Goal: Information Seeking & Learning: Learn about a topic

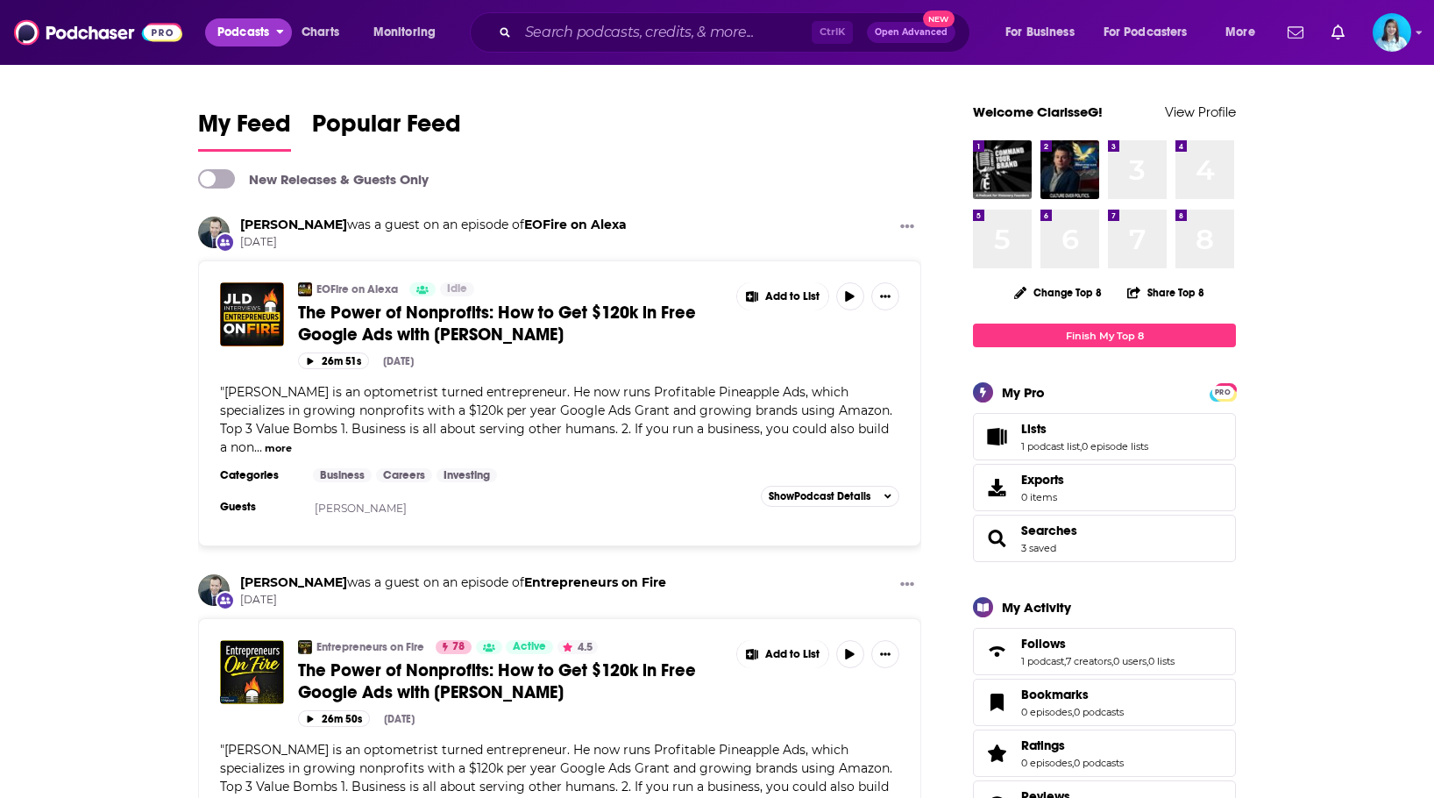
click at [257, 37] on span "Podcasts" at bounding box center [243, 32] width 52 height 25
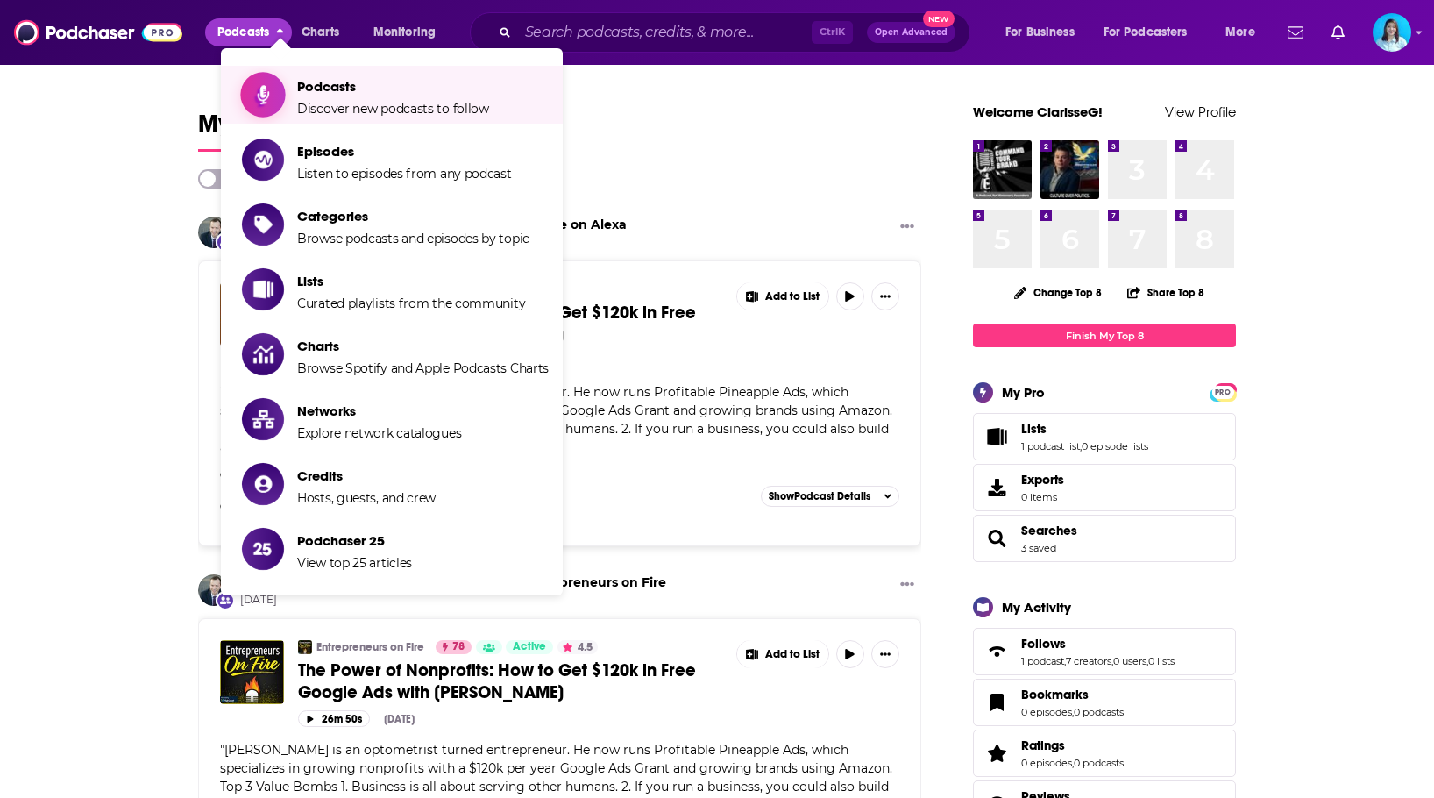
click at [345, 89] on span "Podcasts" at bounding box center [393, 86] width 192 height 17
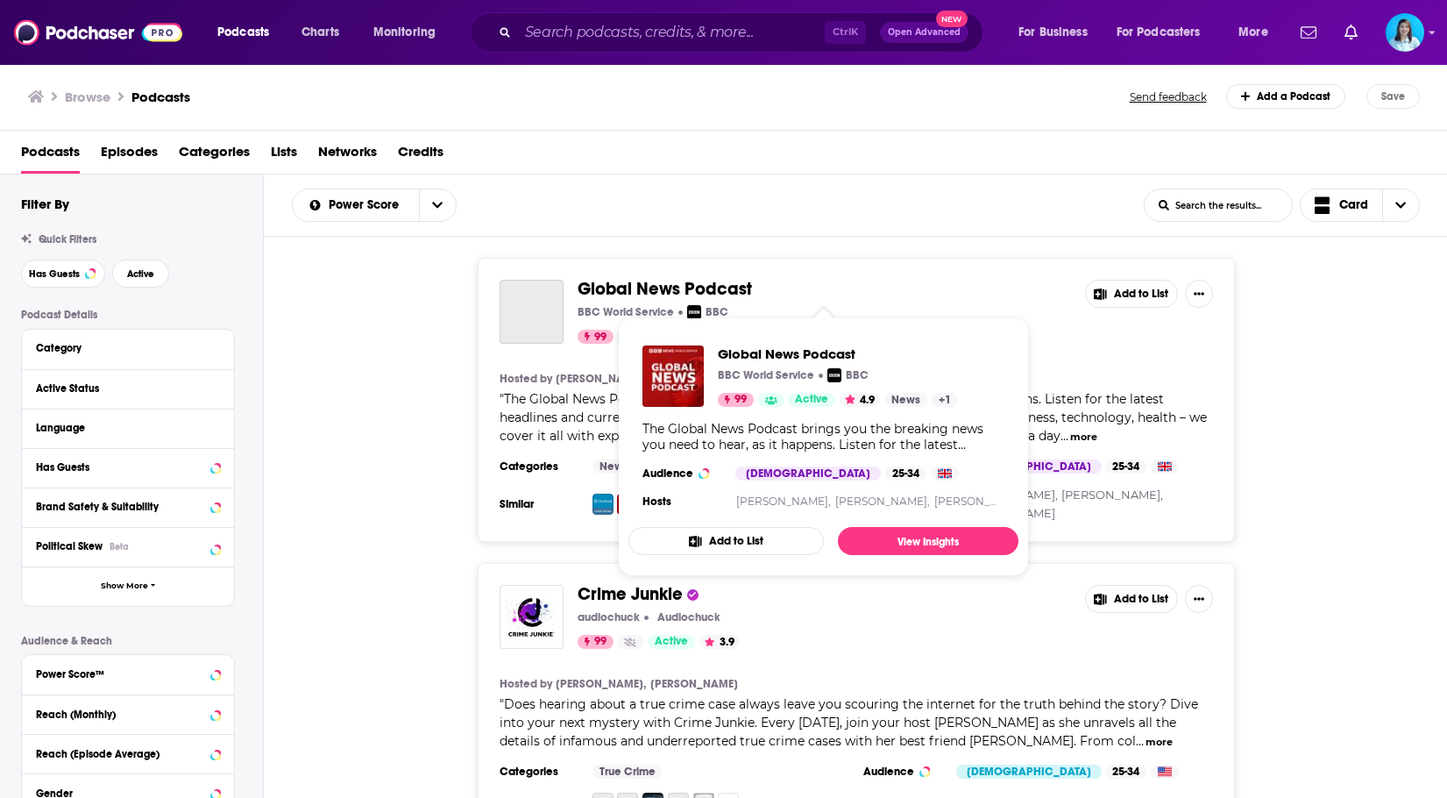
click at [666, 287] on span "Global News Podcast" at bounding box center [665, 289] width 174 height 22
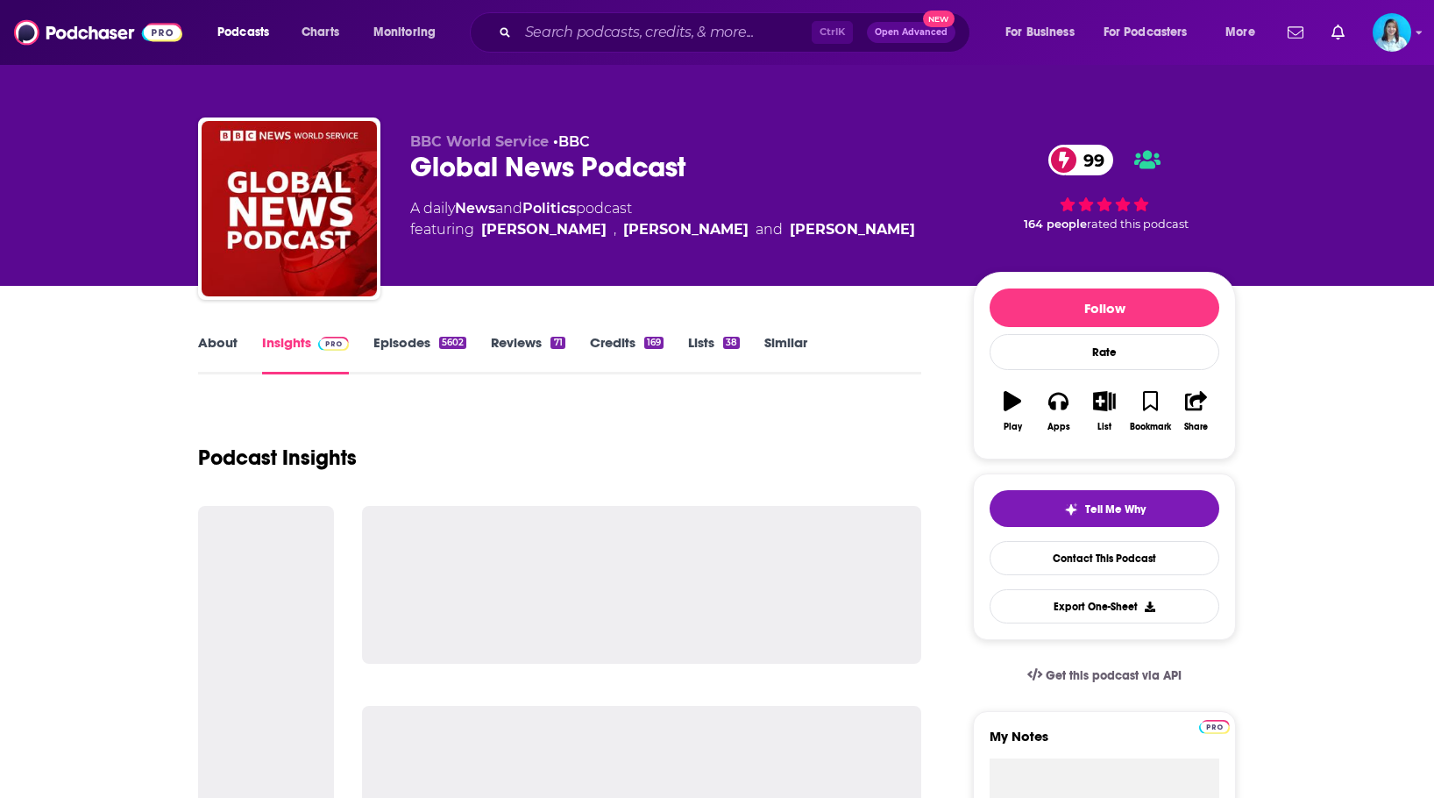
click at [415, 339] on link "Episodes 5602" at bounding box center [419, 354] width 93 height 40
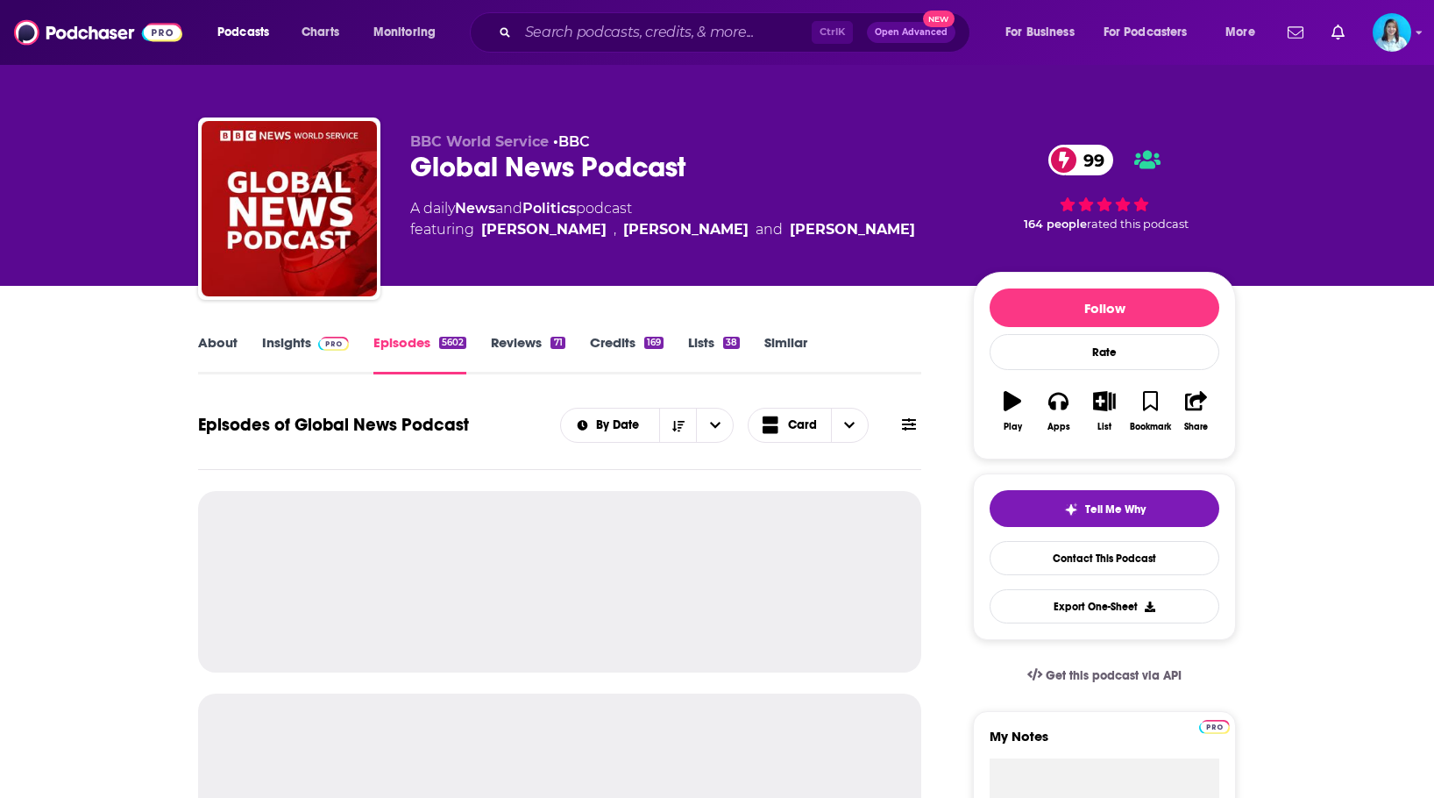
click at [917, 424] on button at bounding box center [909, 424] width 25 height 18
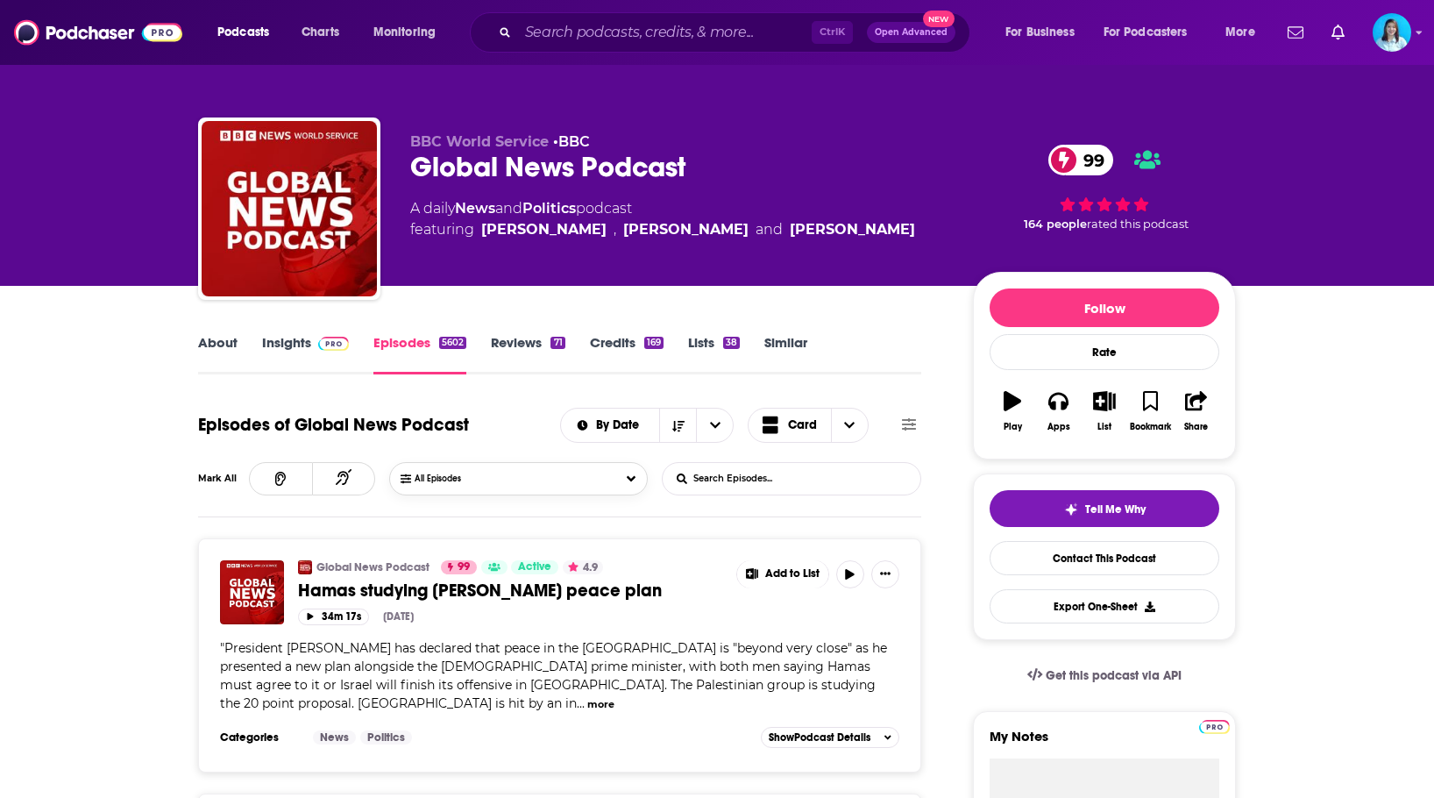
click at [625, 479] on button "All Episodes" at bounding box center [518, 478] width 258 height 33
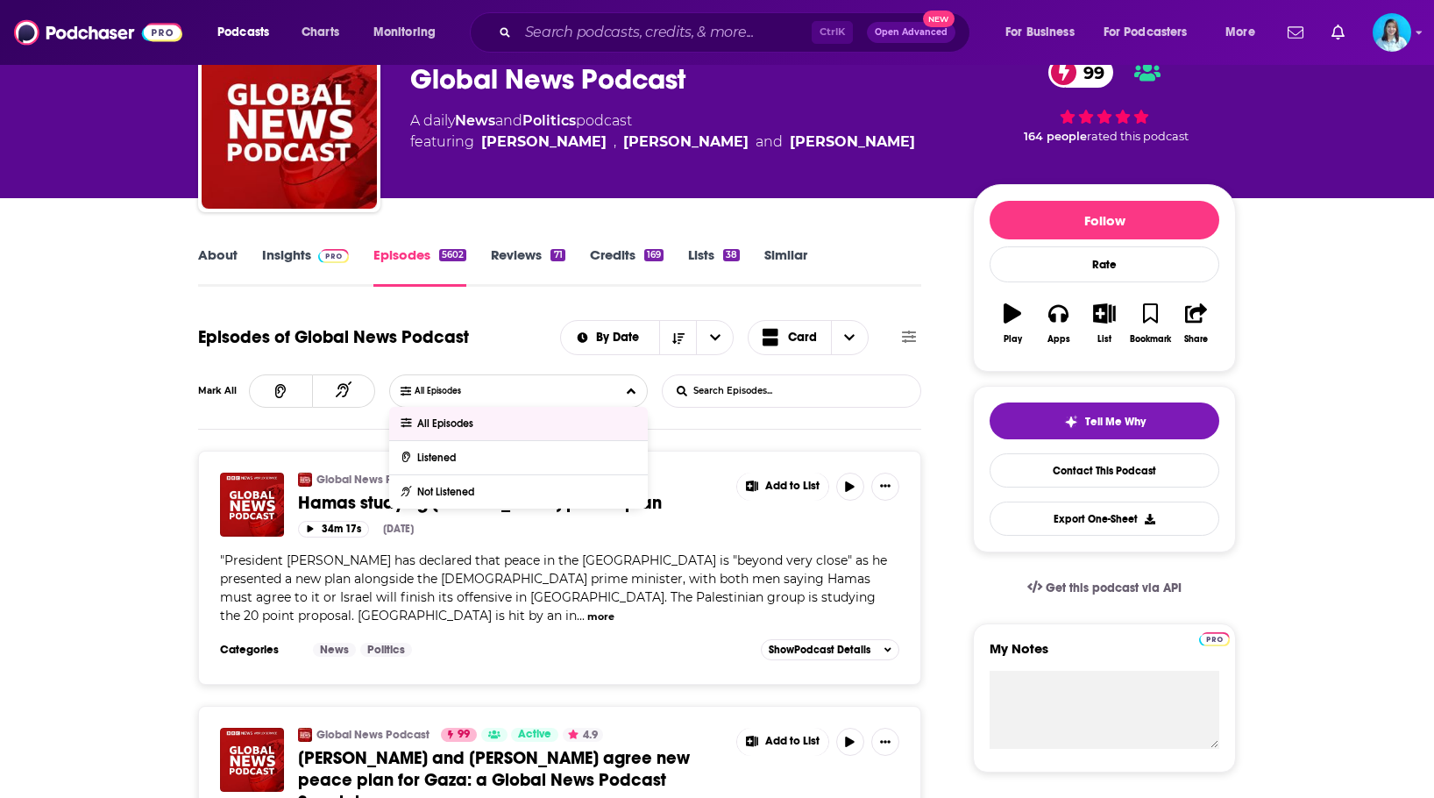
click at [760, 394] on input "List Search Input" at bounding box center [754, 391] width 183 height 32
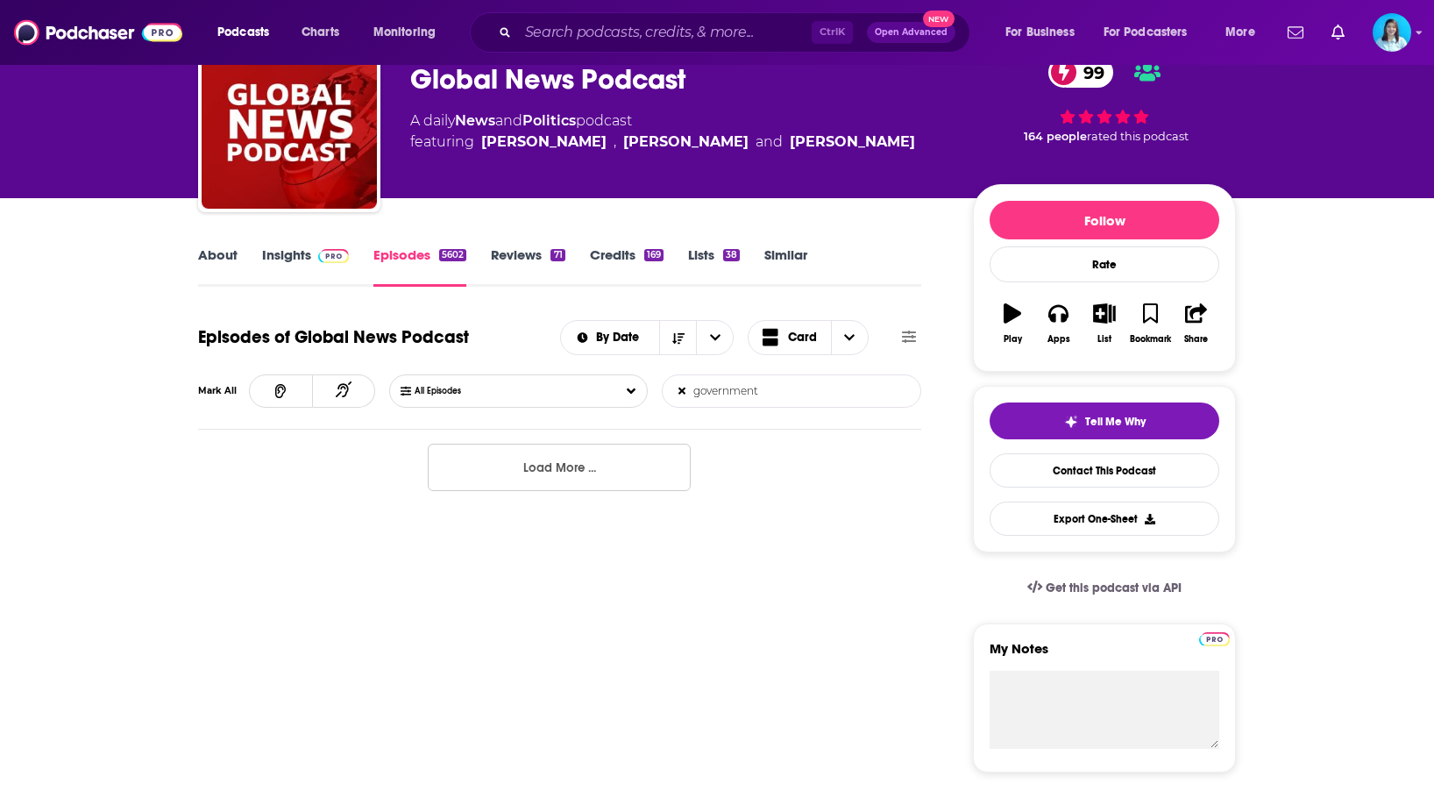
type input "government"
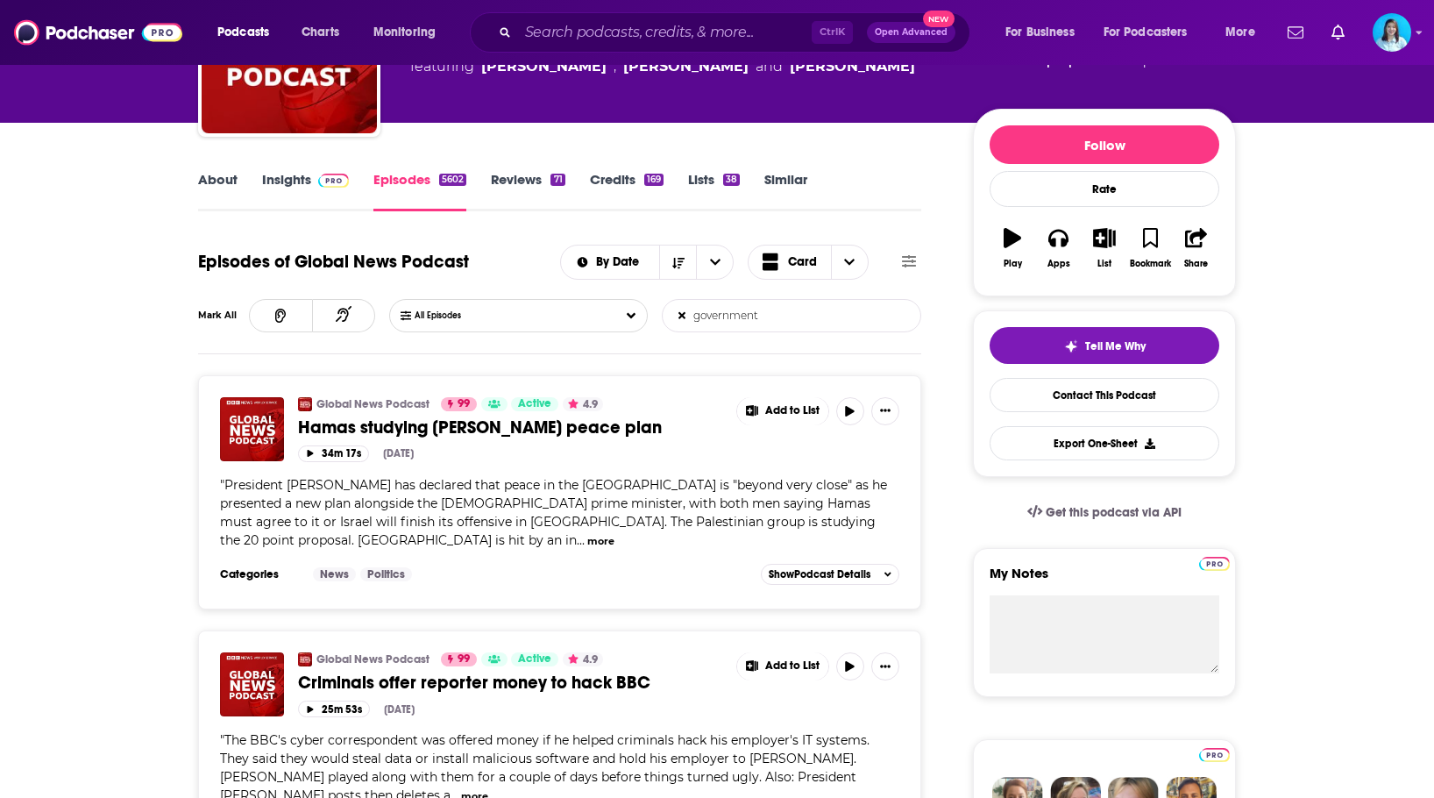
scroll to position [0, 0]
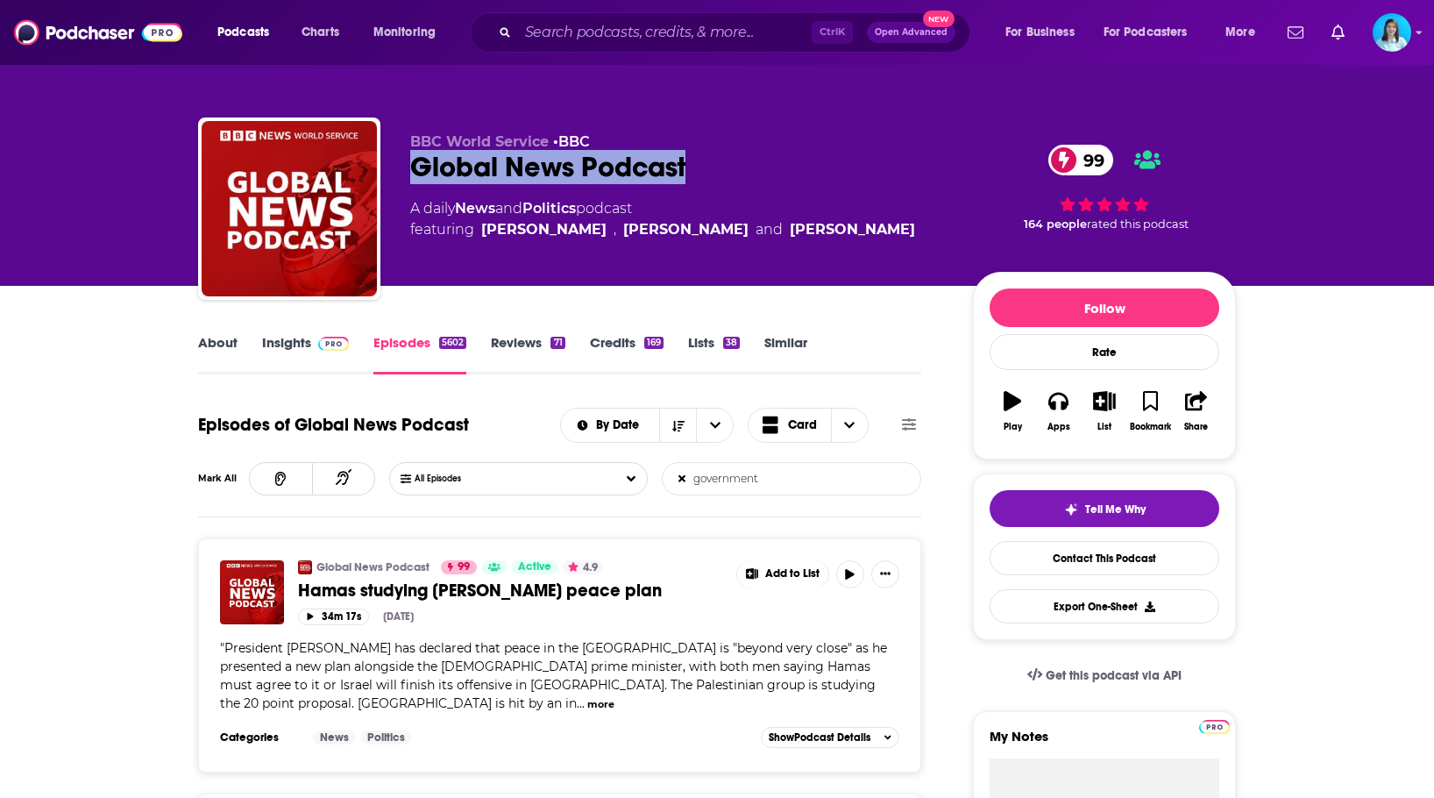
drag, startPoint x: 691, startPoint y: 174, endPoint x: 606, endPoint y: 0, distance: 194.0
click at [414, 167] on div "Global News Podcast 99" at bounding box center [677, 167] width 535 height 34
copy h2 "Global News Podcast"
click at [713, 480] on input "government" at bounding box center [754, 479] width 183 height 32
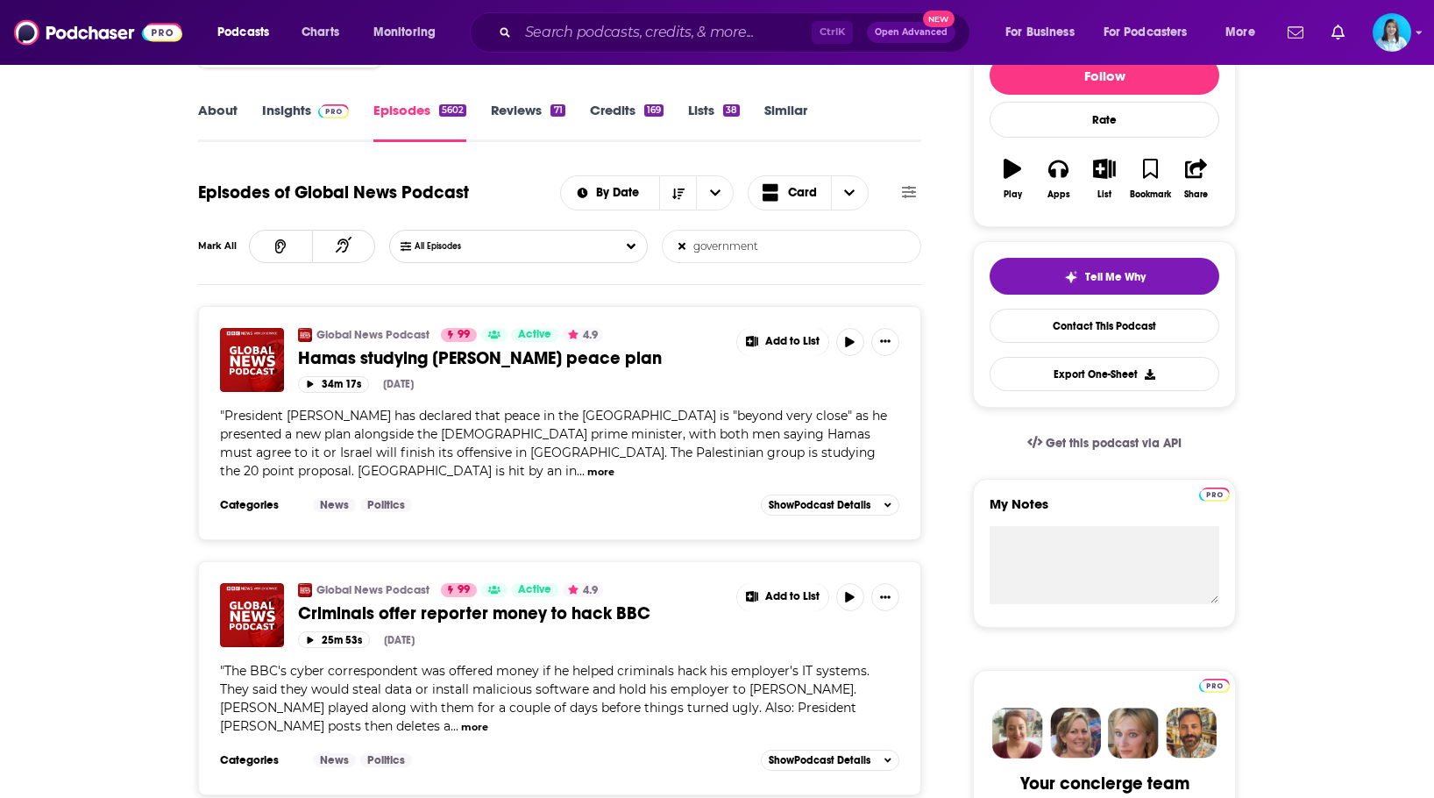
scroll to position [351, 0]
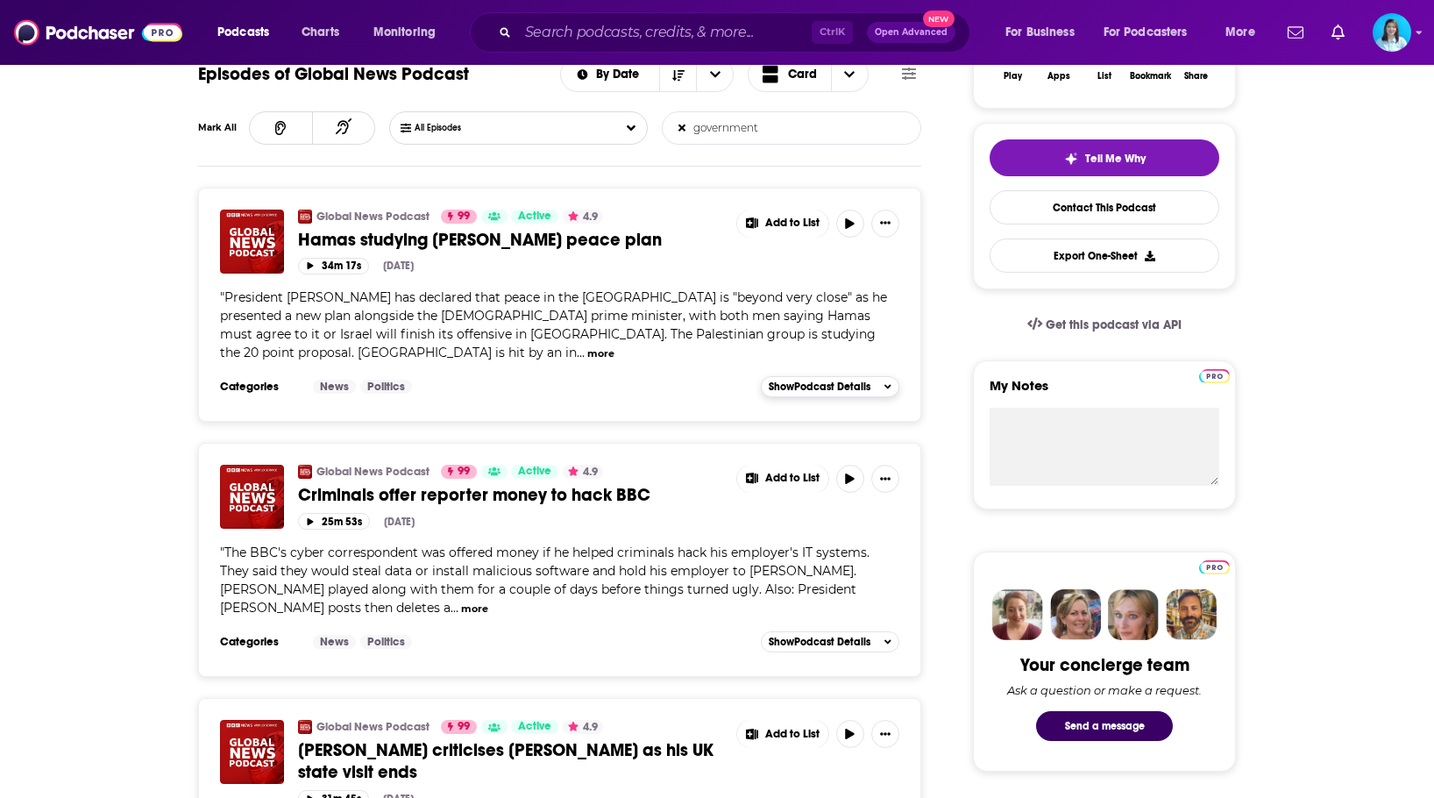
click at [814, 380] on span "Show Podcast Details" at bounding box center [820, 386] width 102 height 12
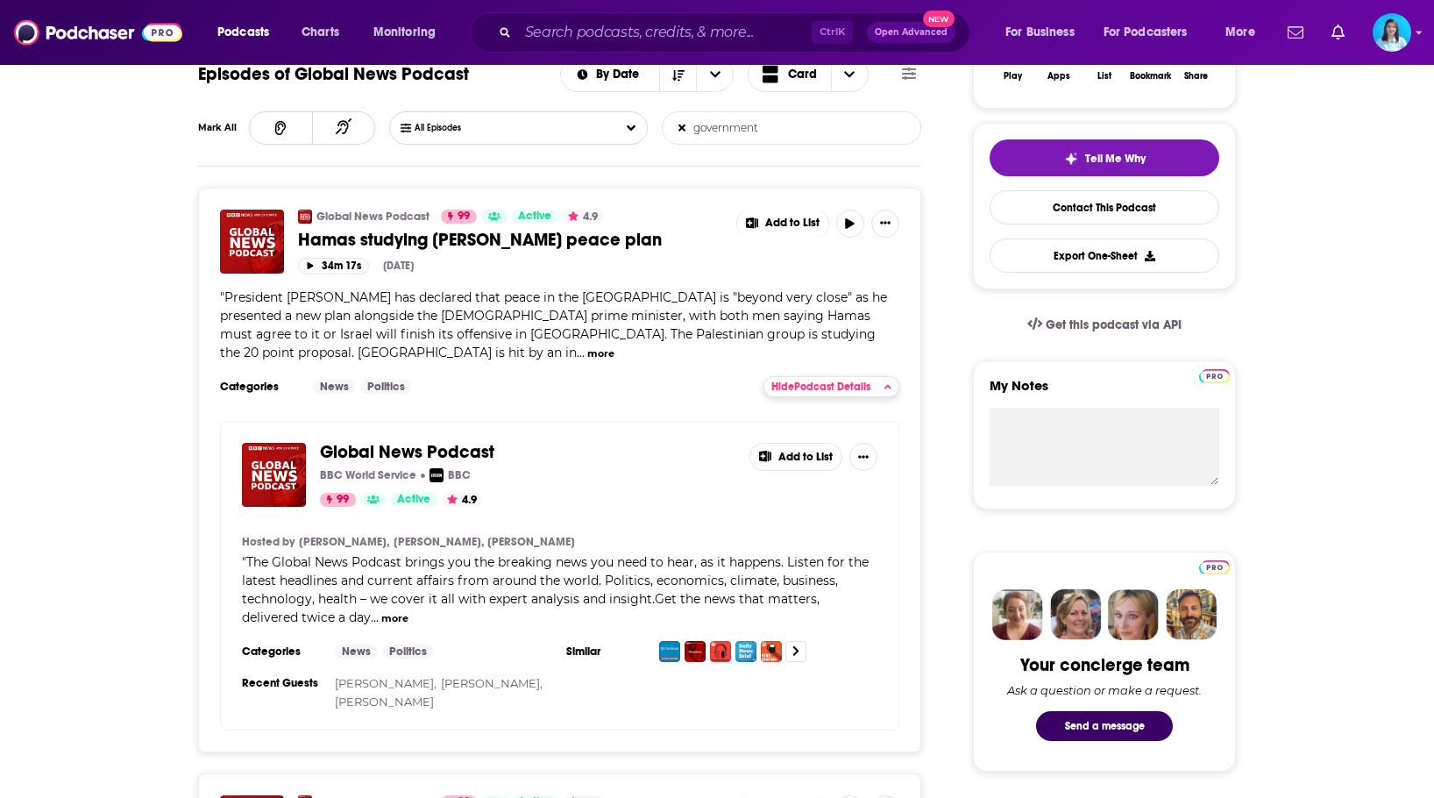
click at [798, 380] on span "Hide Podcast Details" at bounding box center [820, 386] width 99 height 12
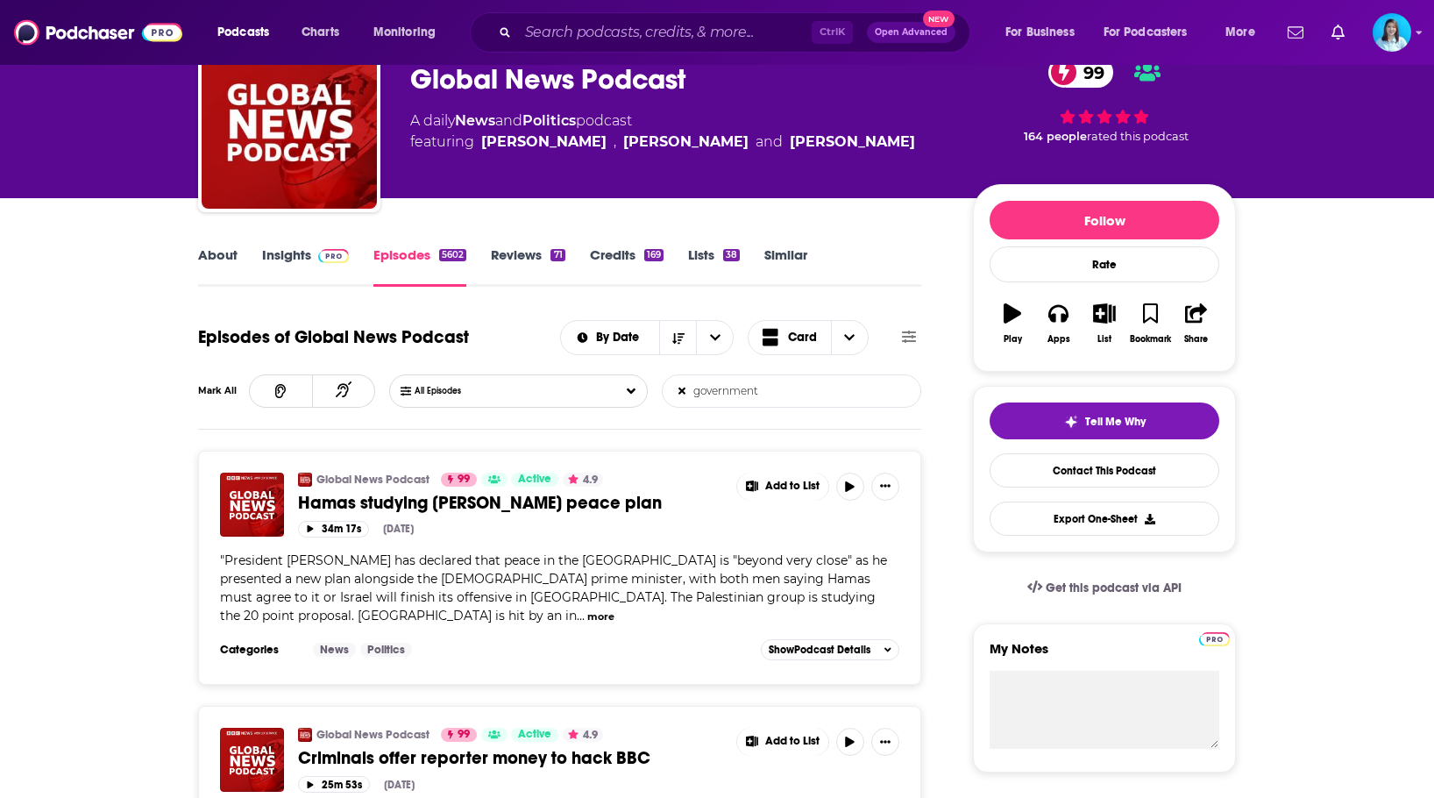
scroll to position [0, 0]
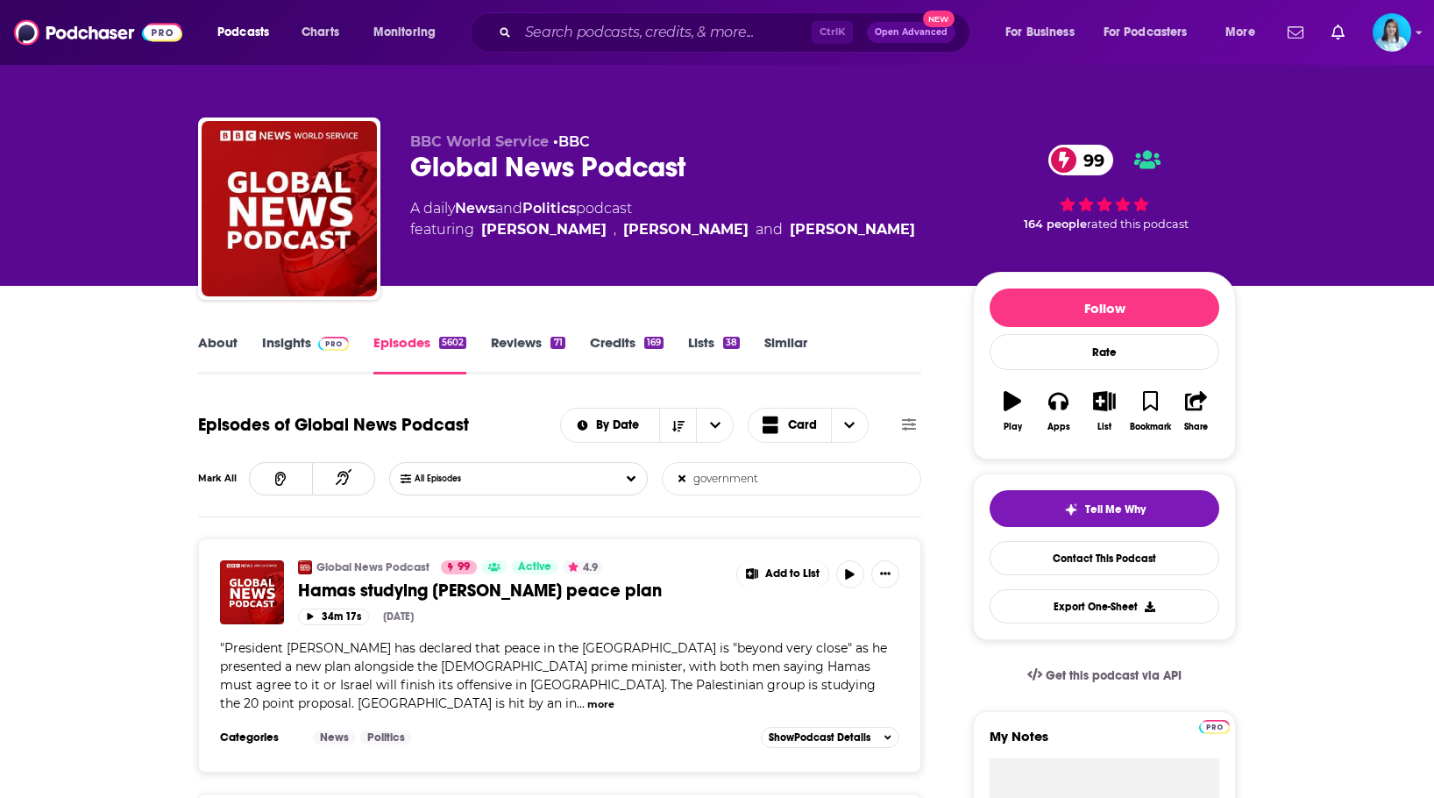
click at [791, 478] on input "government" at bounding box center [754, 479] width 183 height 32
click at [614, 697] on button "more" at bounding box center [600, 704] width 27 height 15
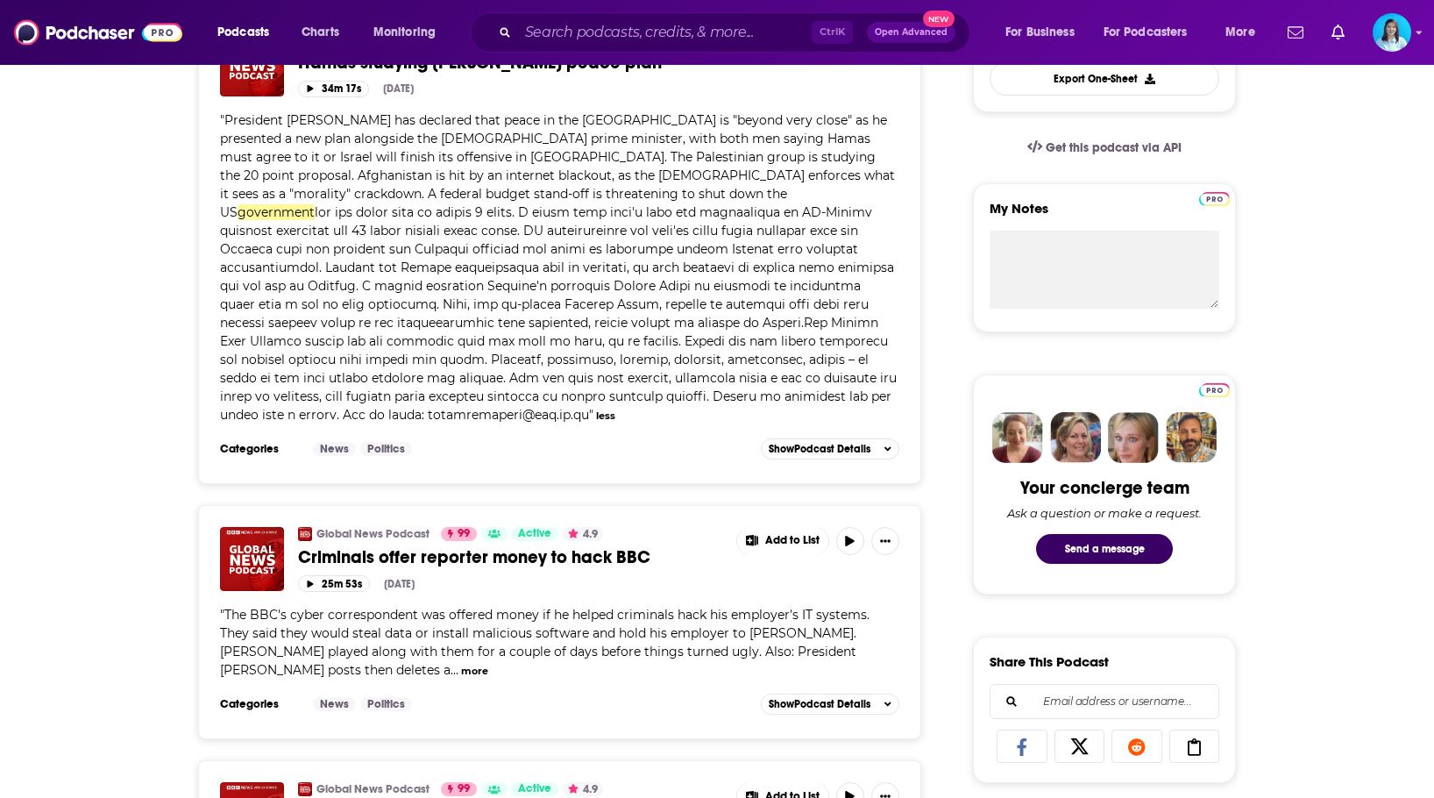
scroll to position [614, 0]
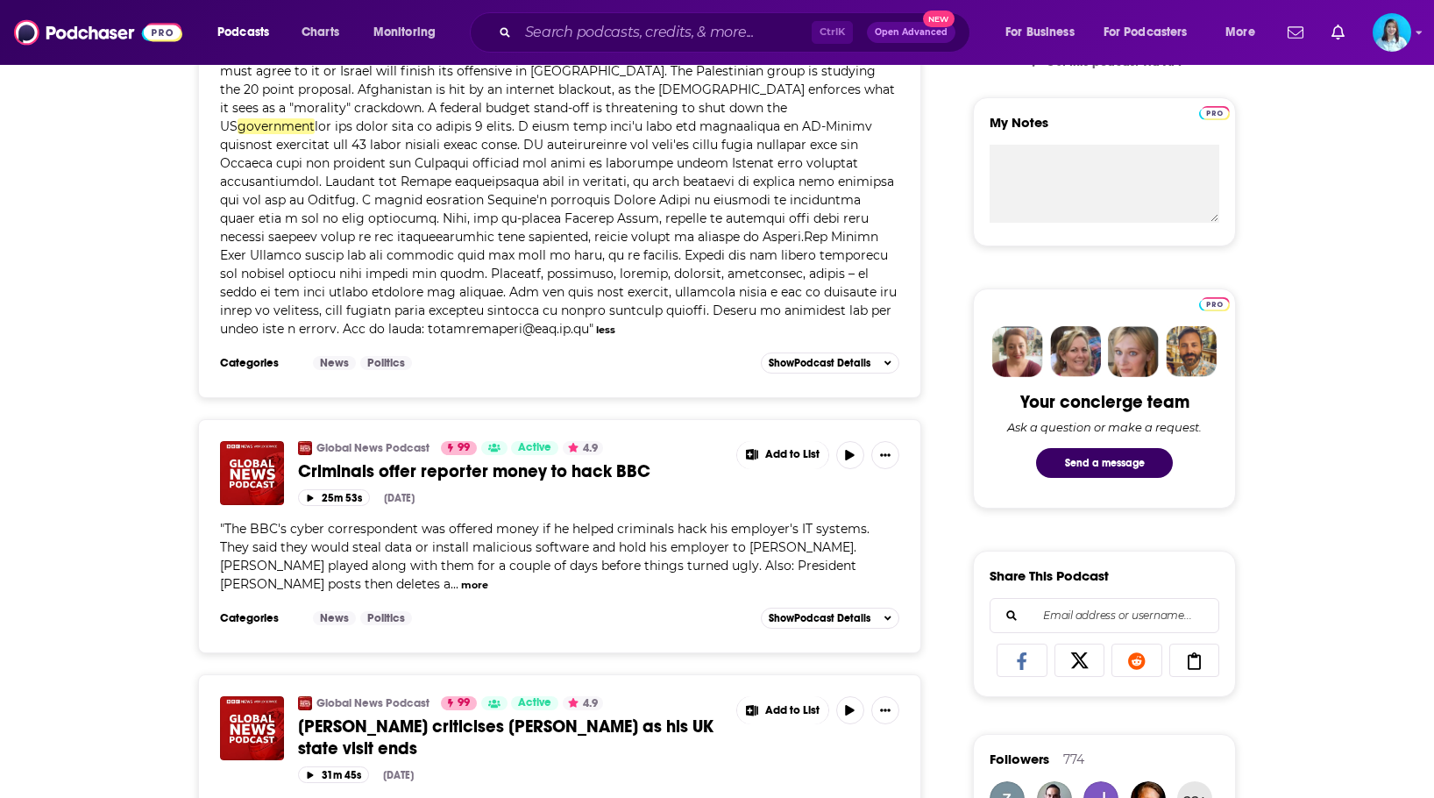
click at [461, 578] on button "more" at bounding box center [474, 585] width 27 height 15
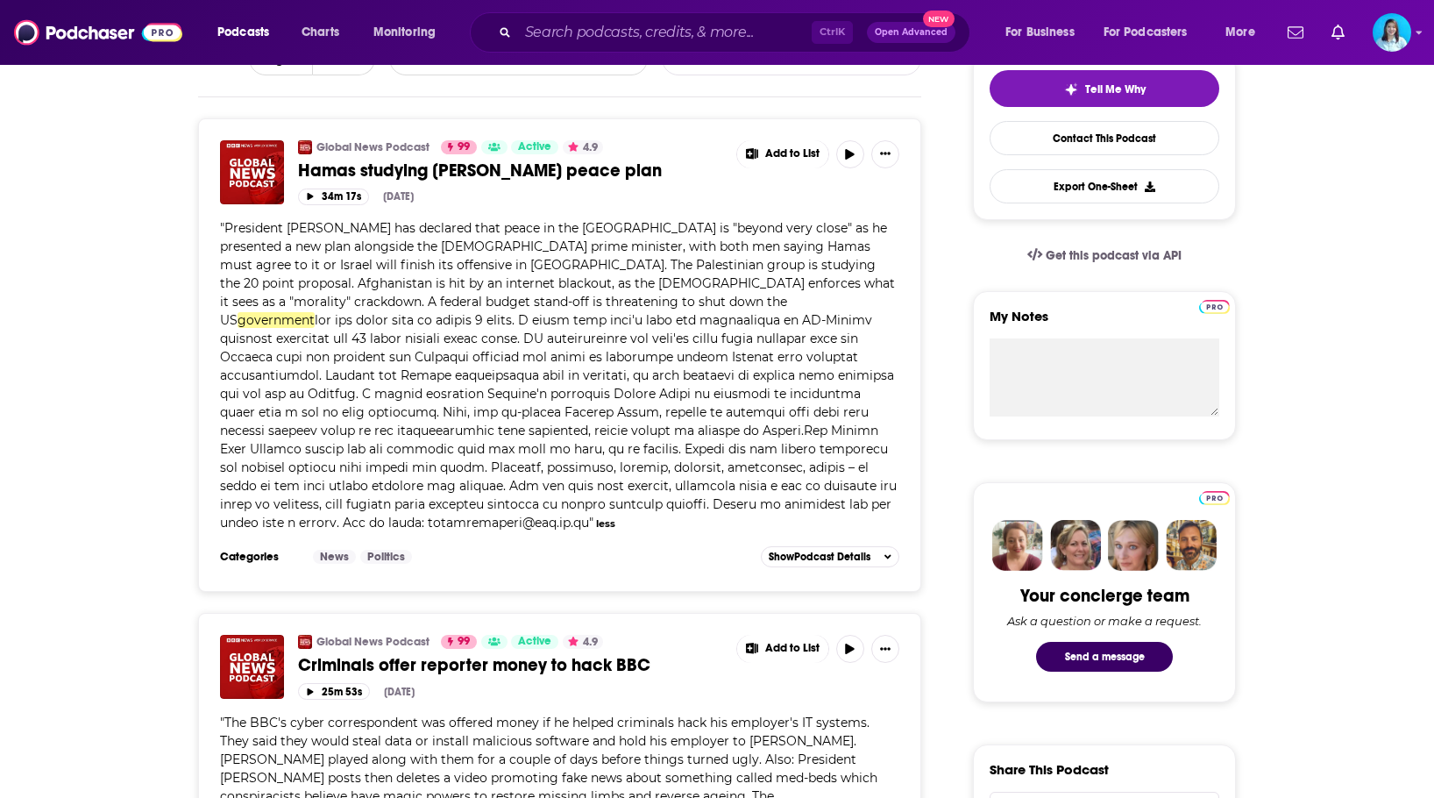
scroll to position [0, 0]
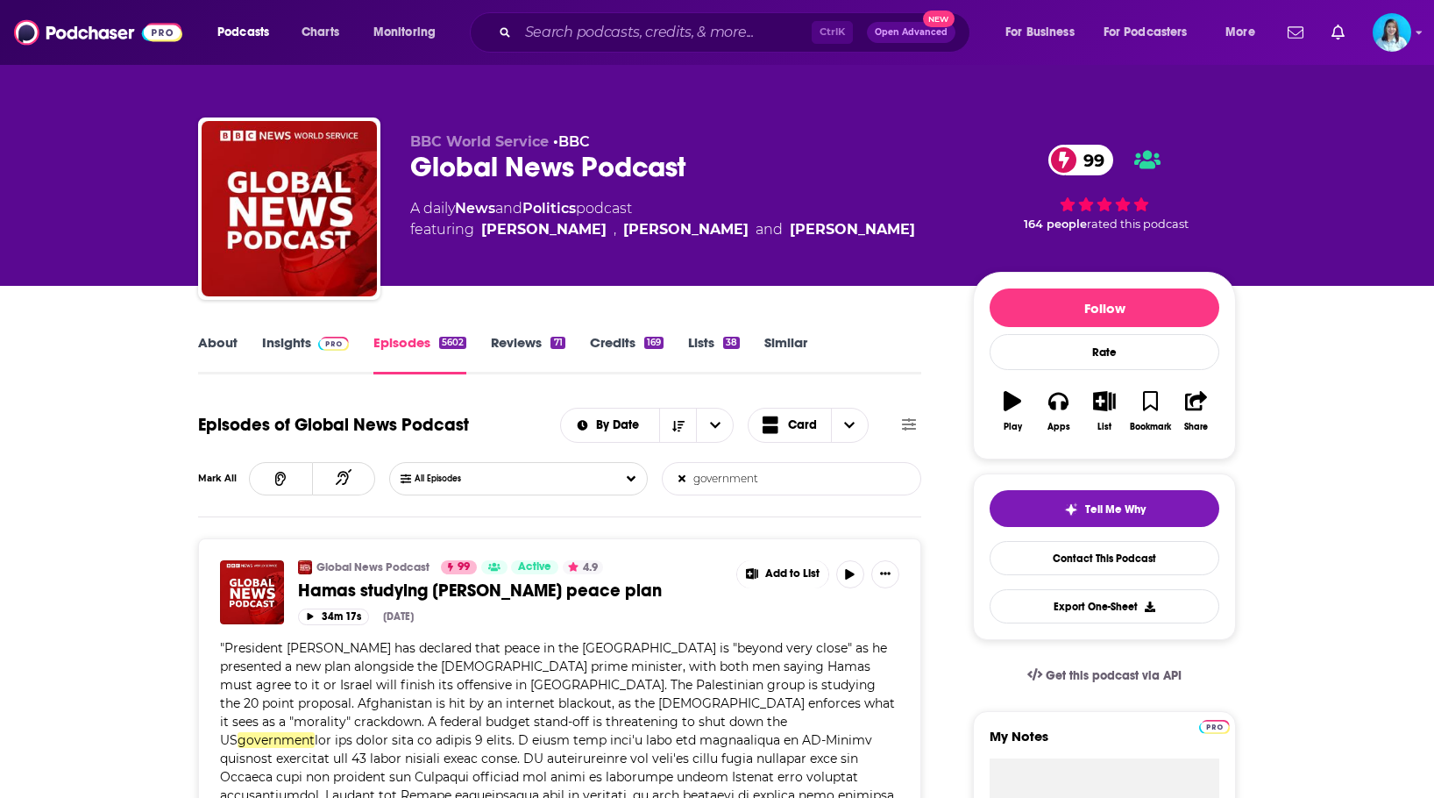
click at [734, 480] on input "government" at bounding box center [754, 479] width 183 height 32
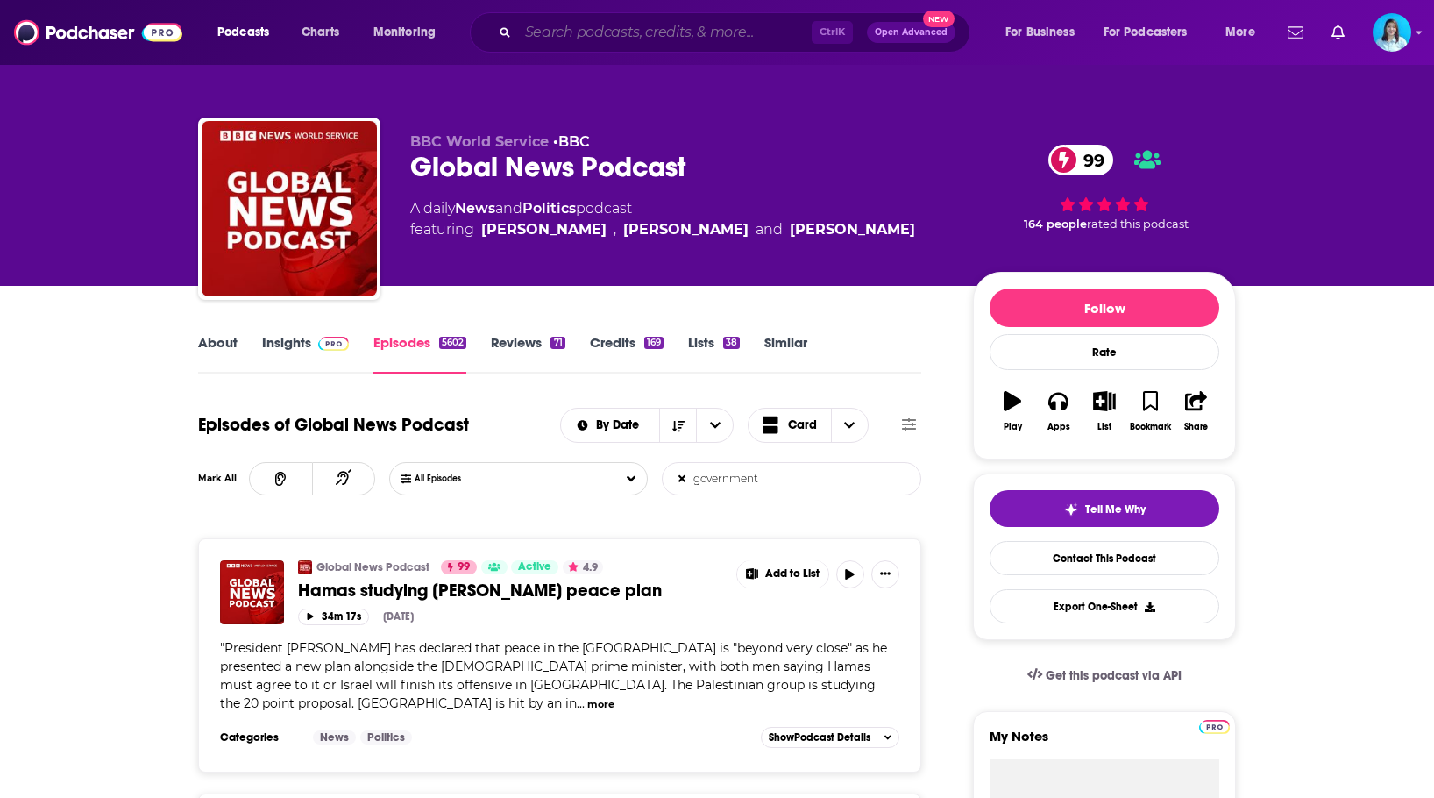
click at [575, 32] on input "Search podcasts, credits, & more..." at bounding box center [665, 32] width 294 height 28
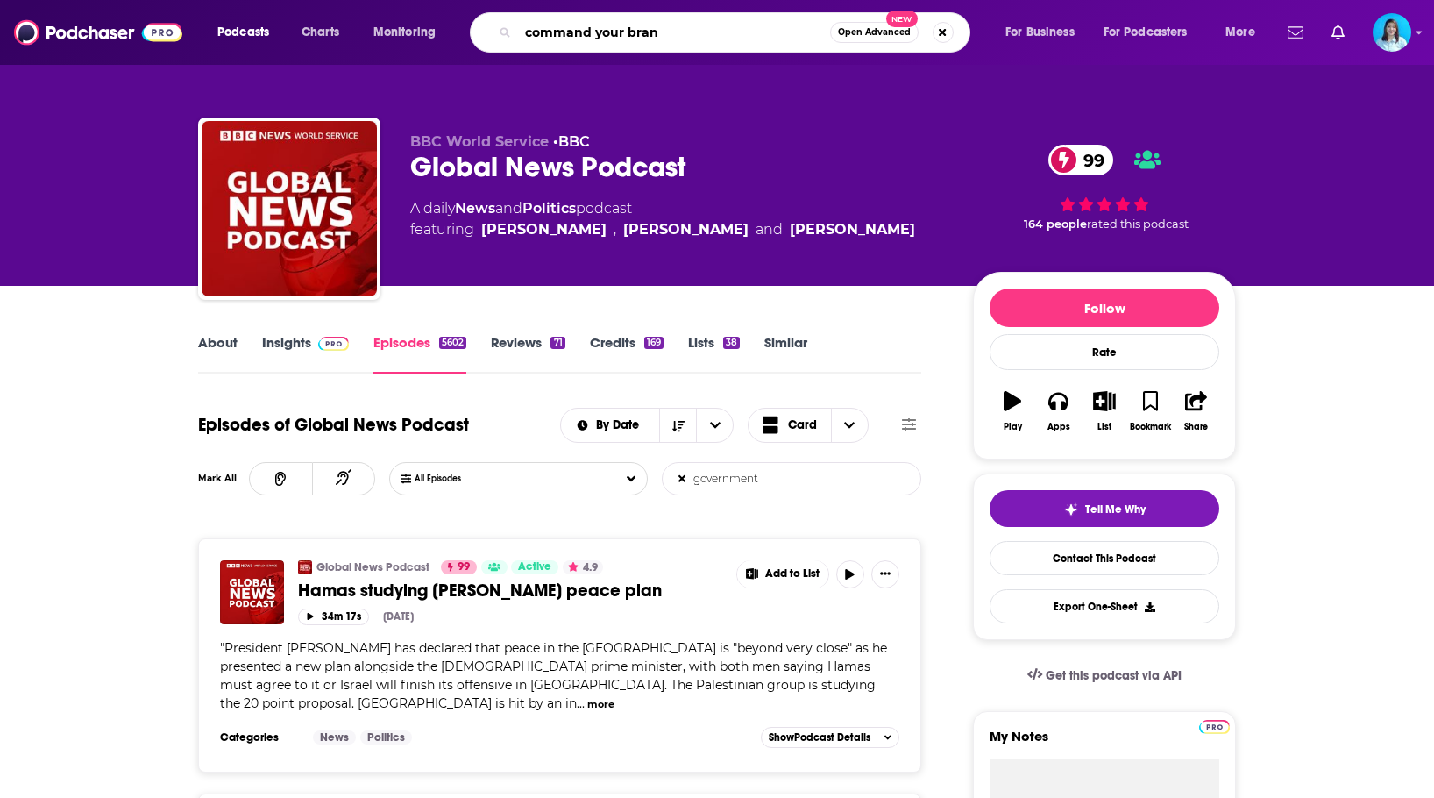
type input "command your brand"
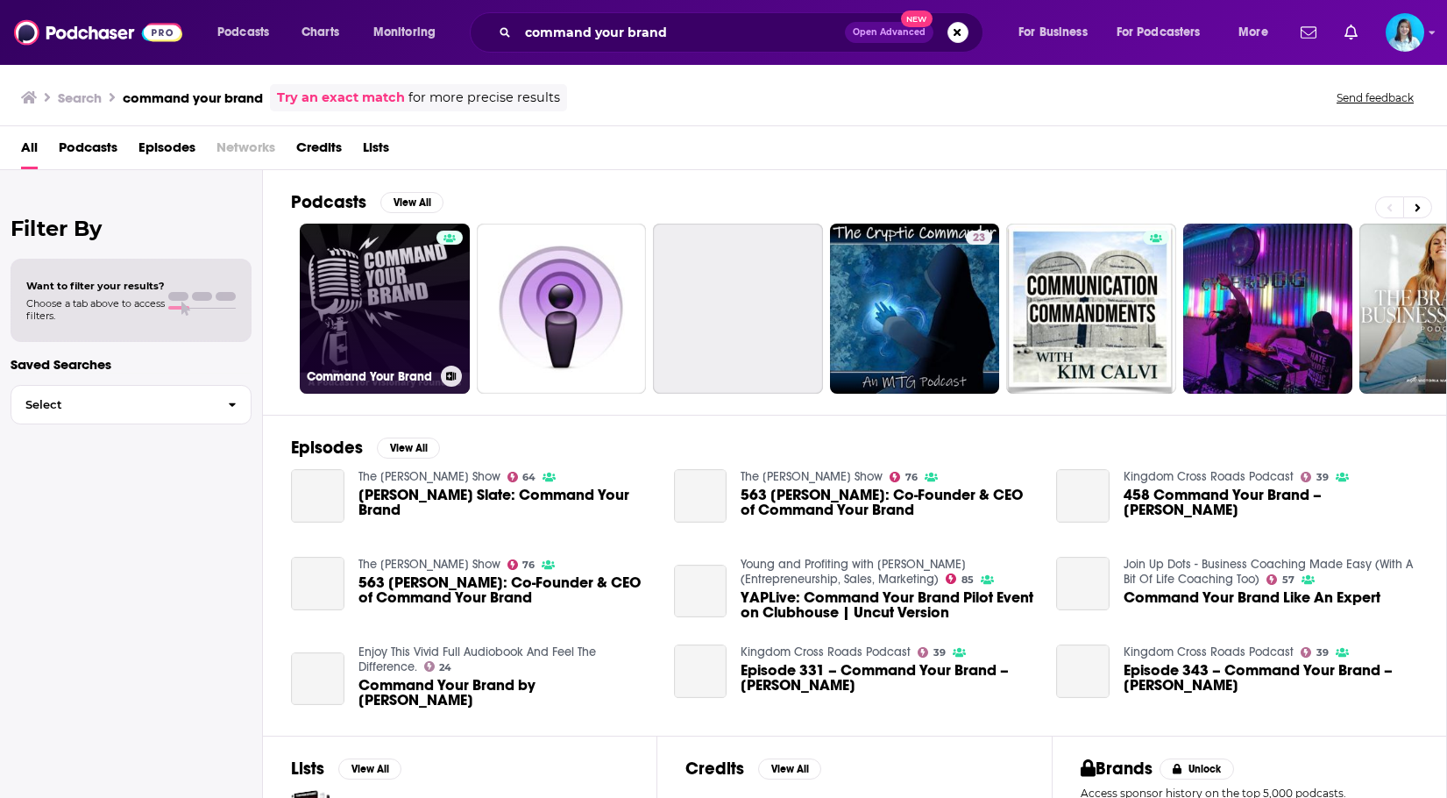
click at [375, 333] on link "Command Your Brand" at bounding box center [385, 309] width 170 height 170
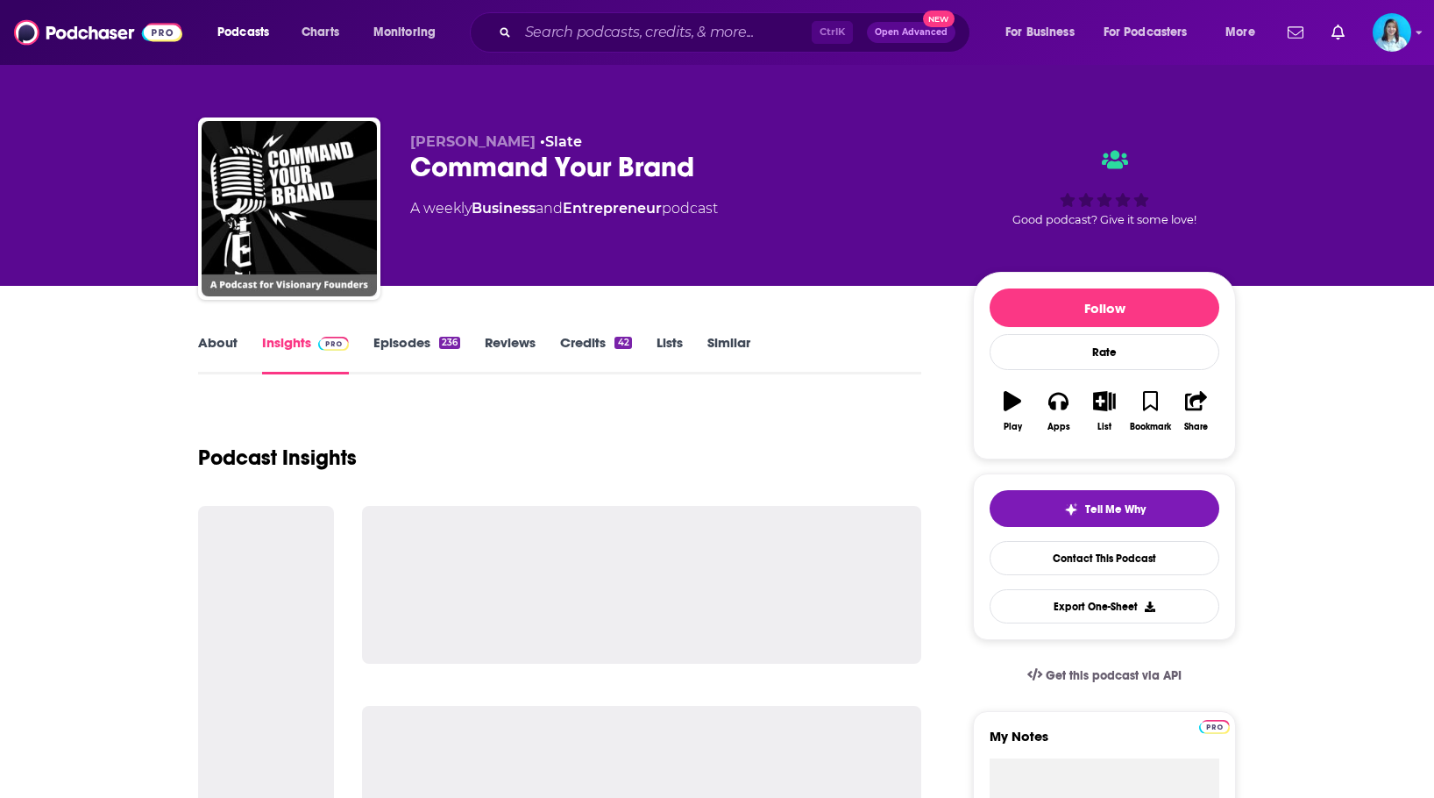
click at [395, 344] on link "Episodes 236" at bounding box center [416, 354] width 87 height 40
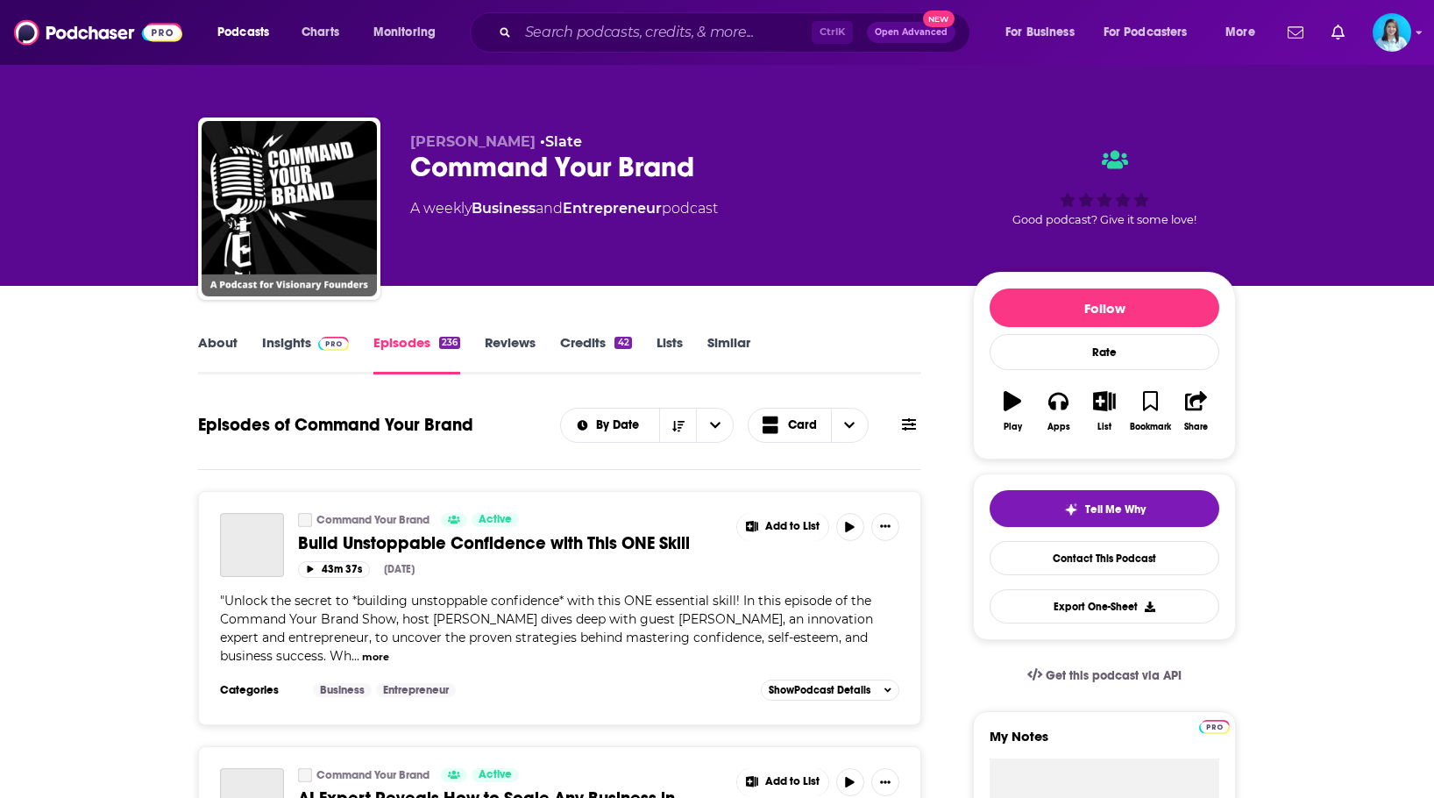
click at [912, 423] on icon at bounding box center [909, 424] width 14 height 12
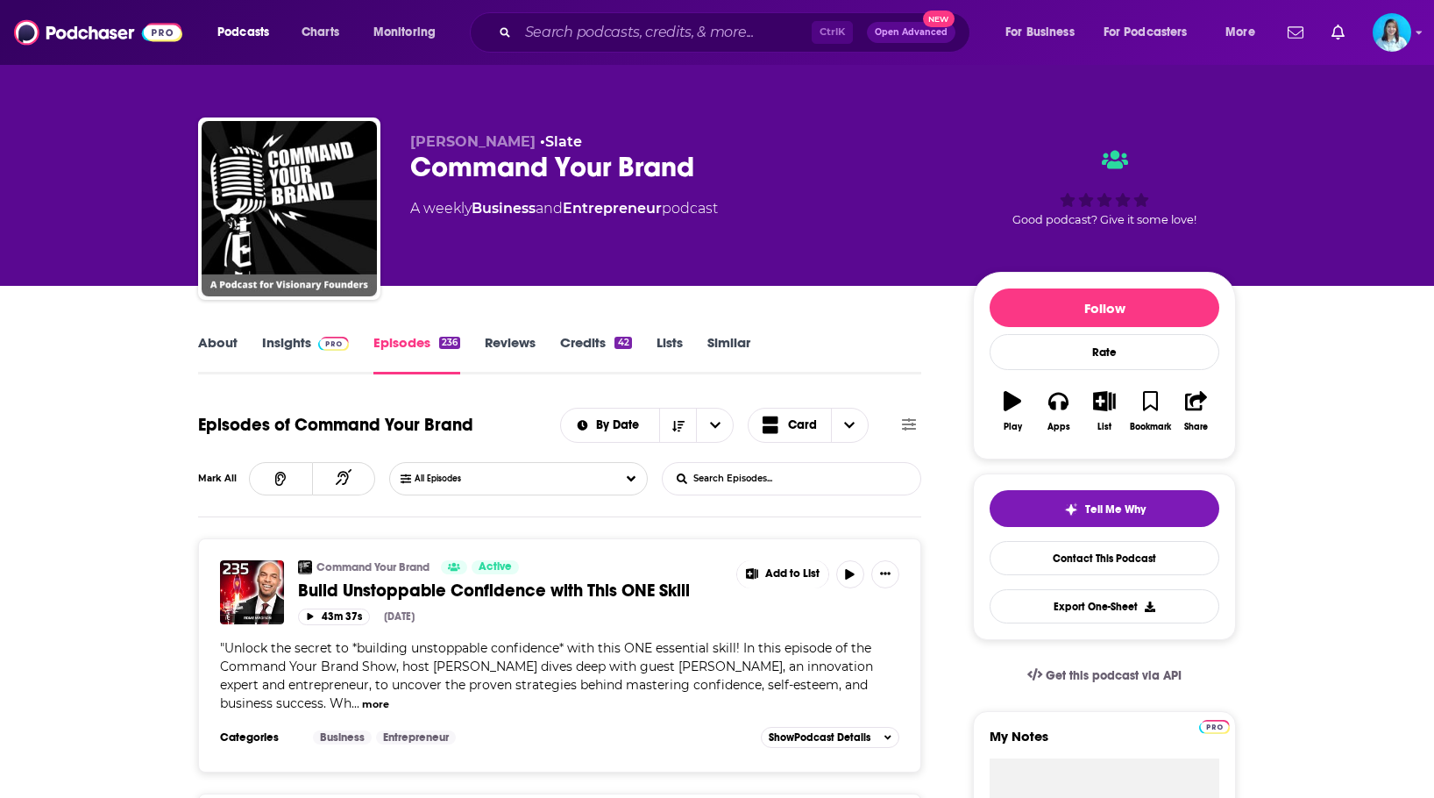
click at [790, 485] on input "List Search Input" at bounding box center [754, 479] width 183 height 32
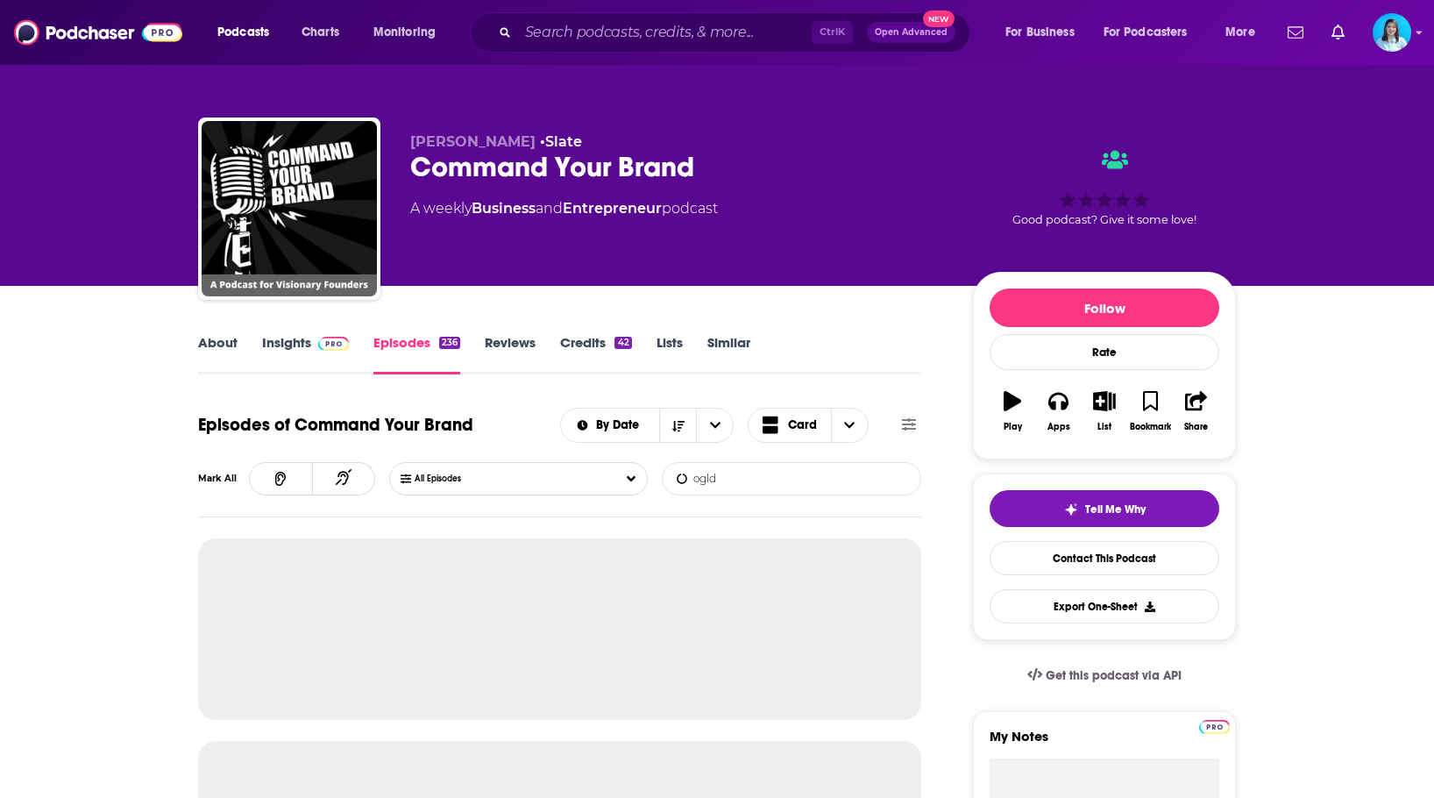
click at [790, 485] on input "ogld" at bounding box center [754, 479] width 183 height 32
type input "gold"
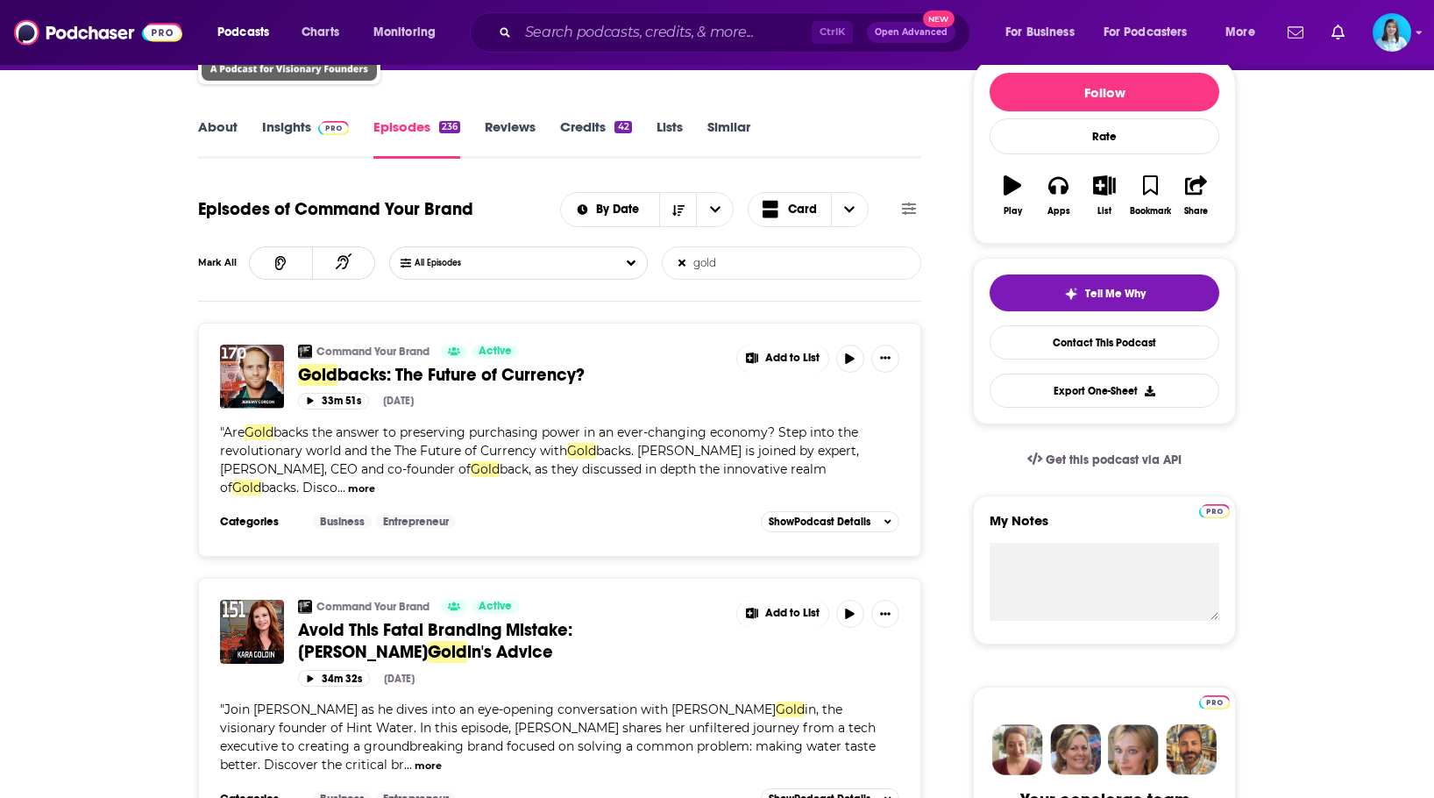
scroll to position [88, 0]
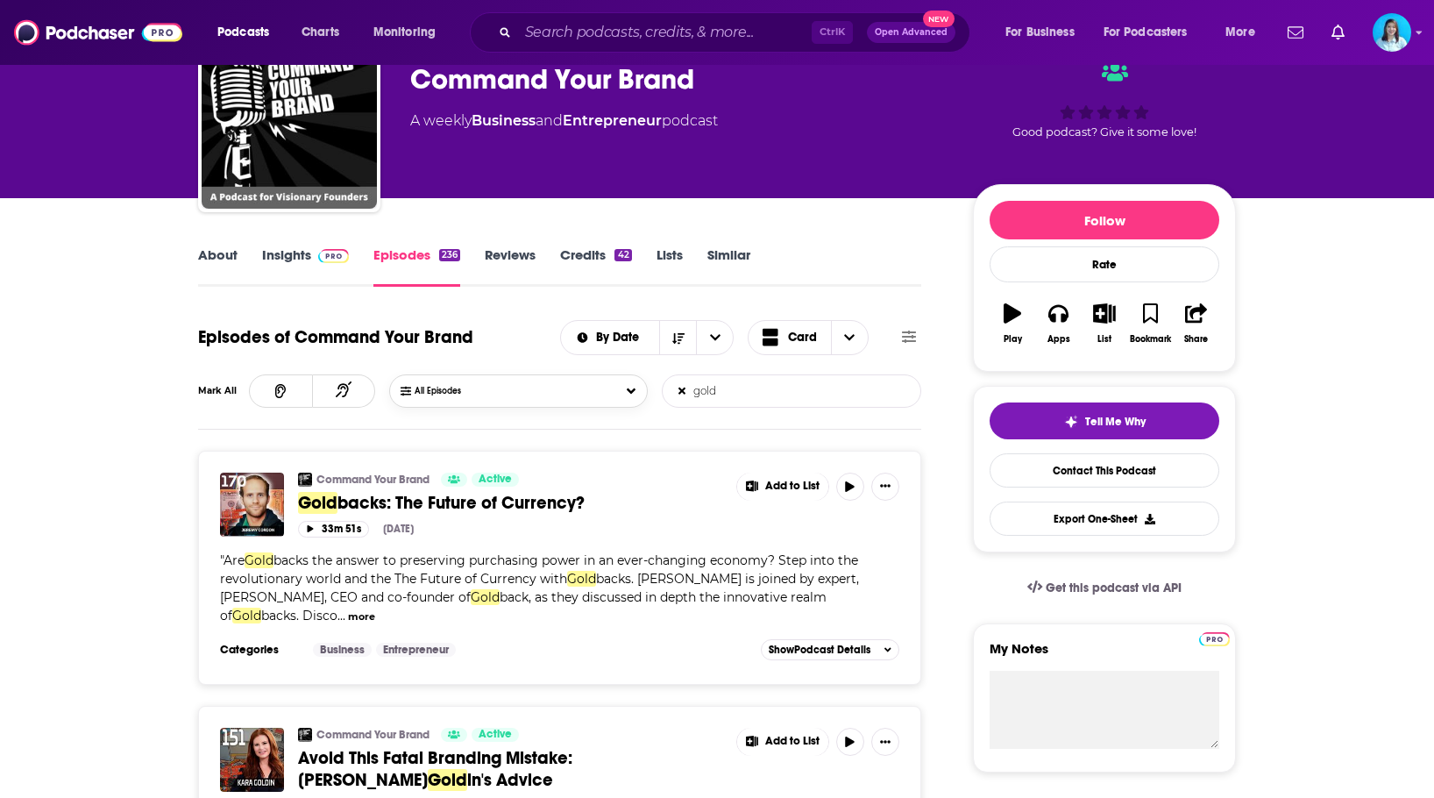
click at [635, 384] on button "All Episodes" at bounding box center [518, 390] width 258 height 33
click at [848, 365] on div "Episodes of Command Your Brand By Date Card Mark All All Episodes All Episodes …" at bounding box center [559, 372] width 723 height 115
click at [849, 342] on icon "Choose View" at bounding box center [849, 337] width 11 height 12
click at [905, 337] on icon at bounding box center [909, 336] width 14 height 12
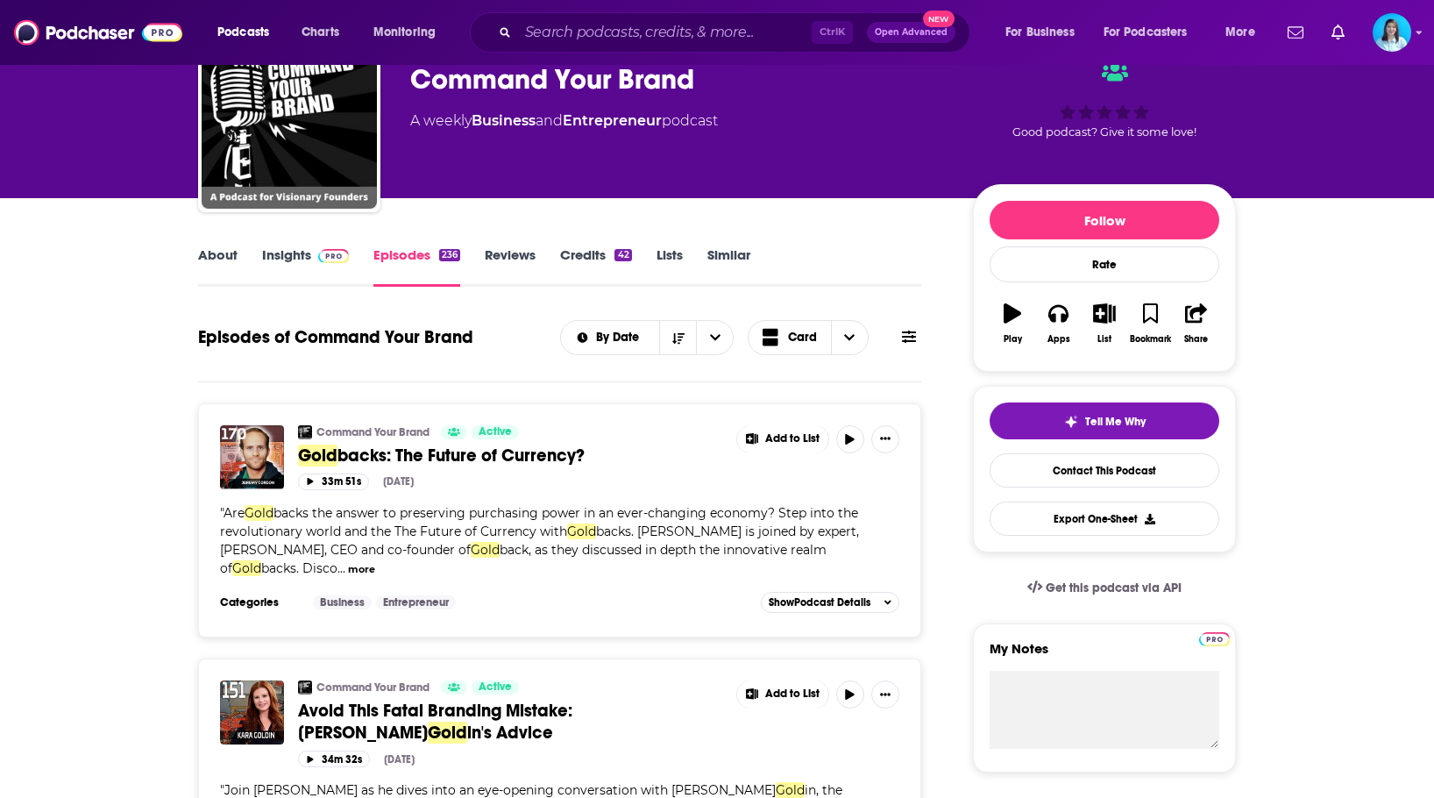
click at [904, 338] on icon at bounding box center [909, 337] width 14 height 14
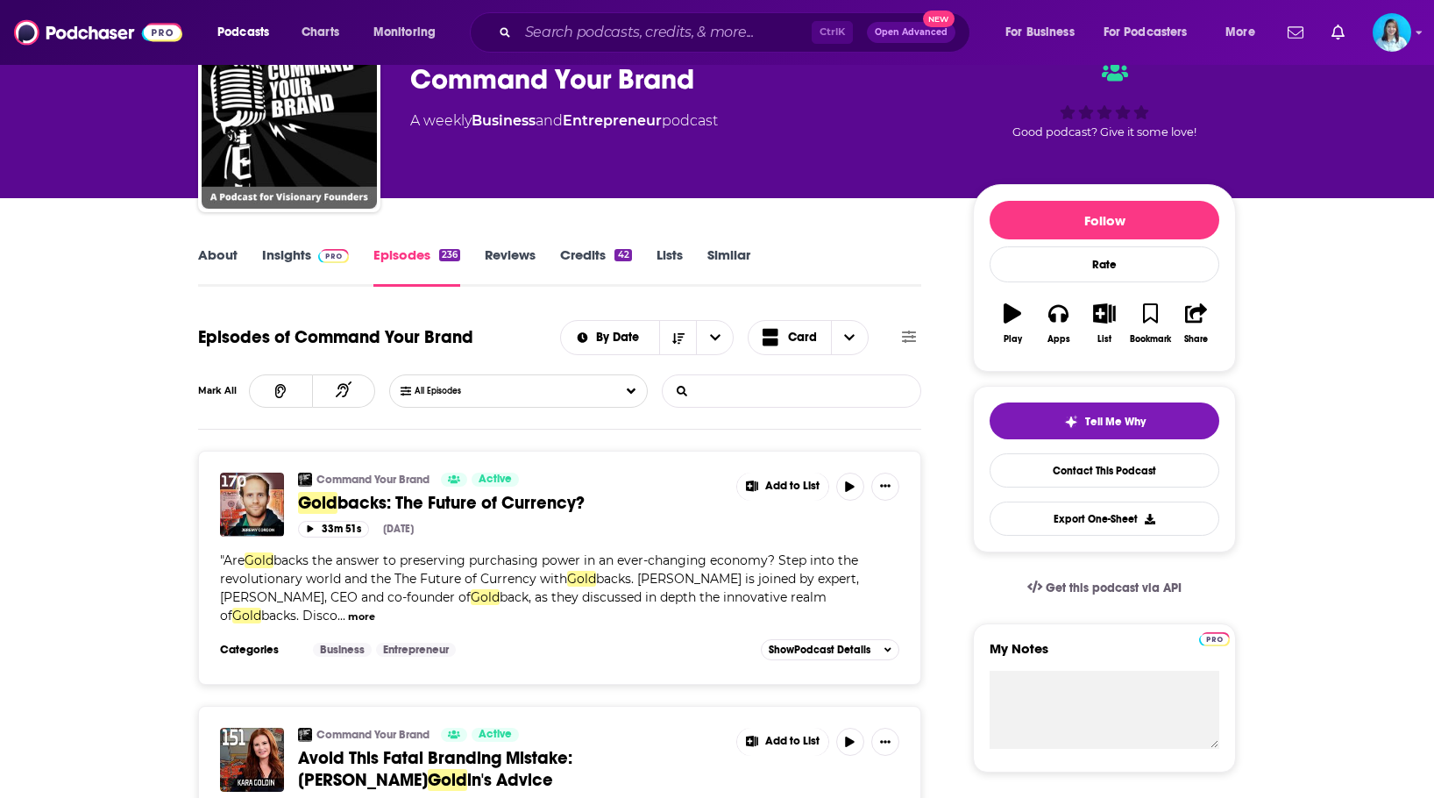
click at [749, 390] on input "List Search Input" at bounding box center [754, 391] width 183 height 32
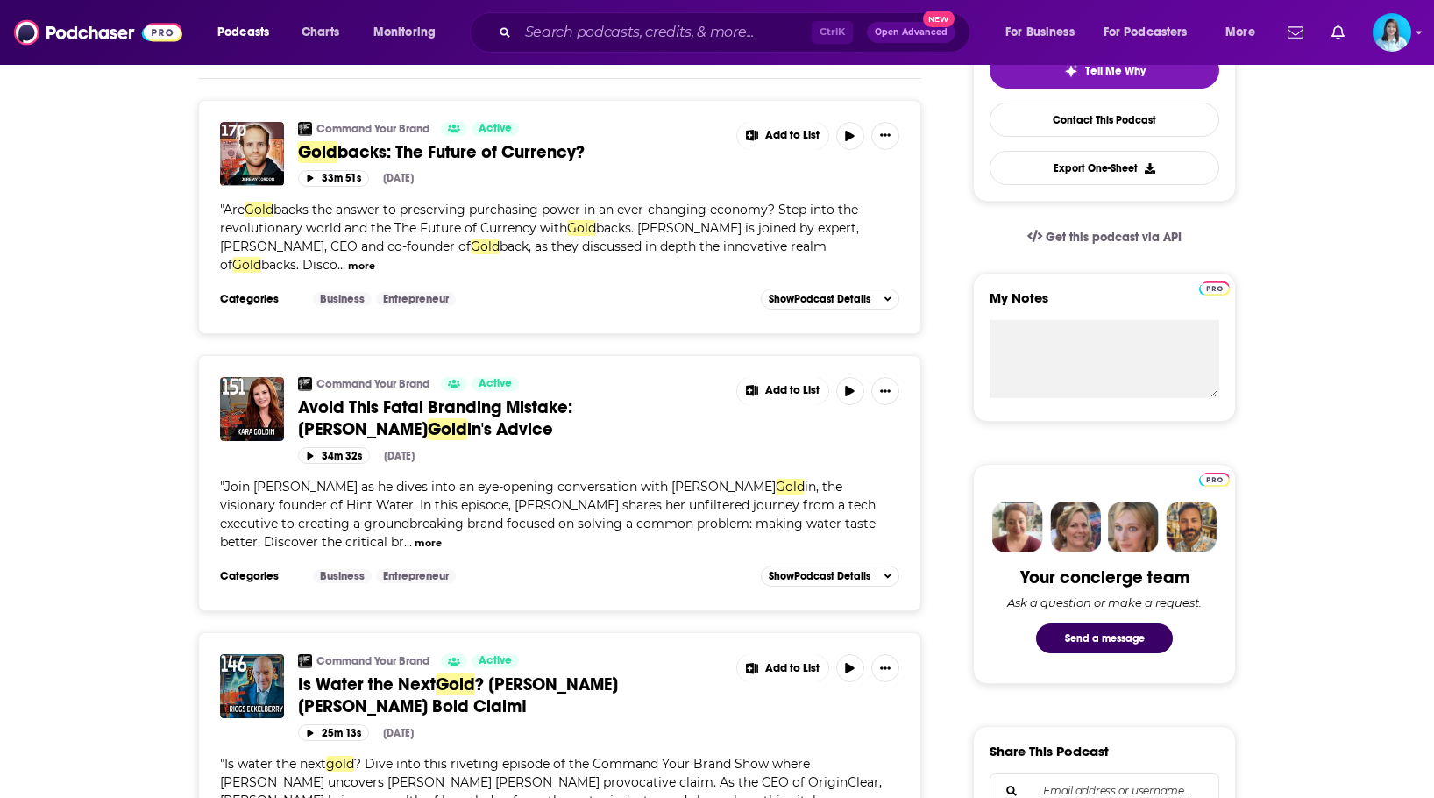
scroll to position [0, 0]
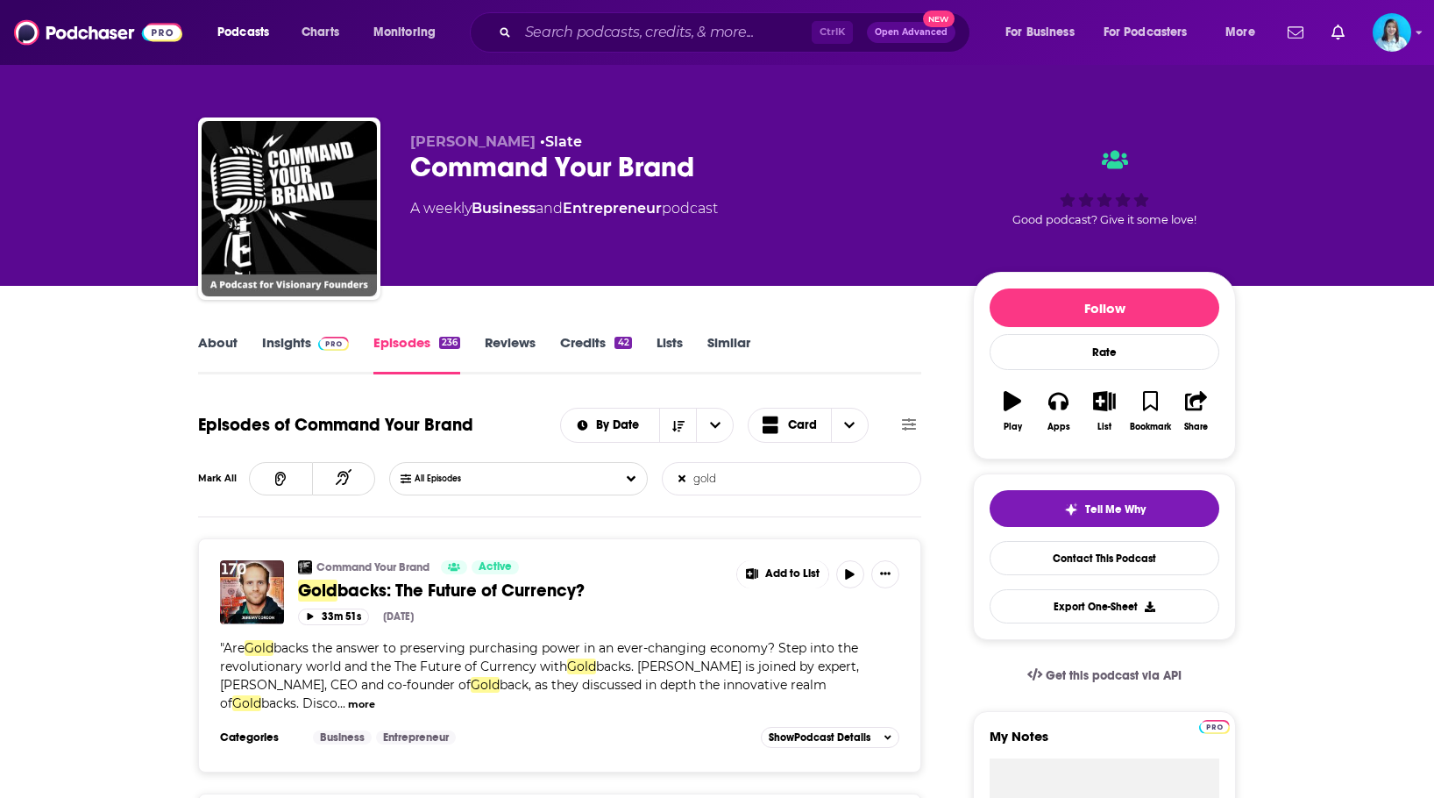
type input "gold"
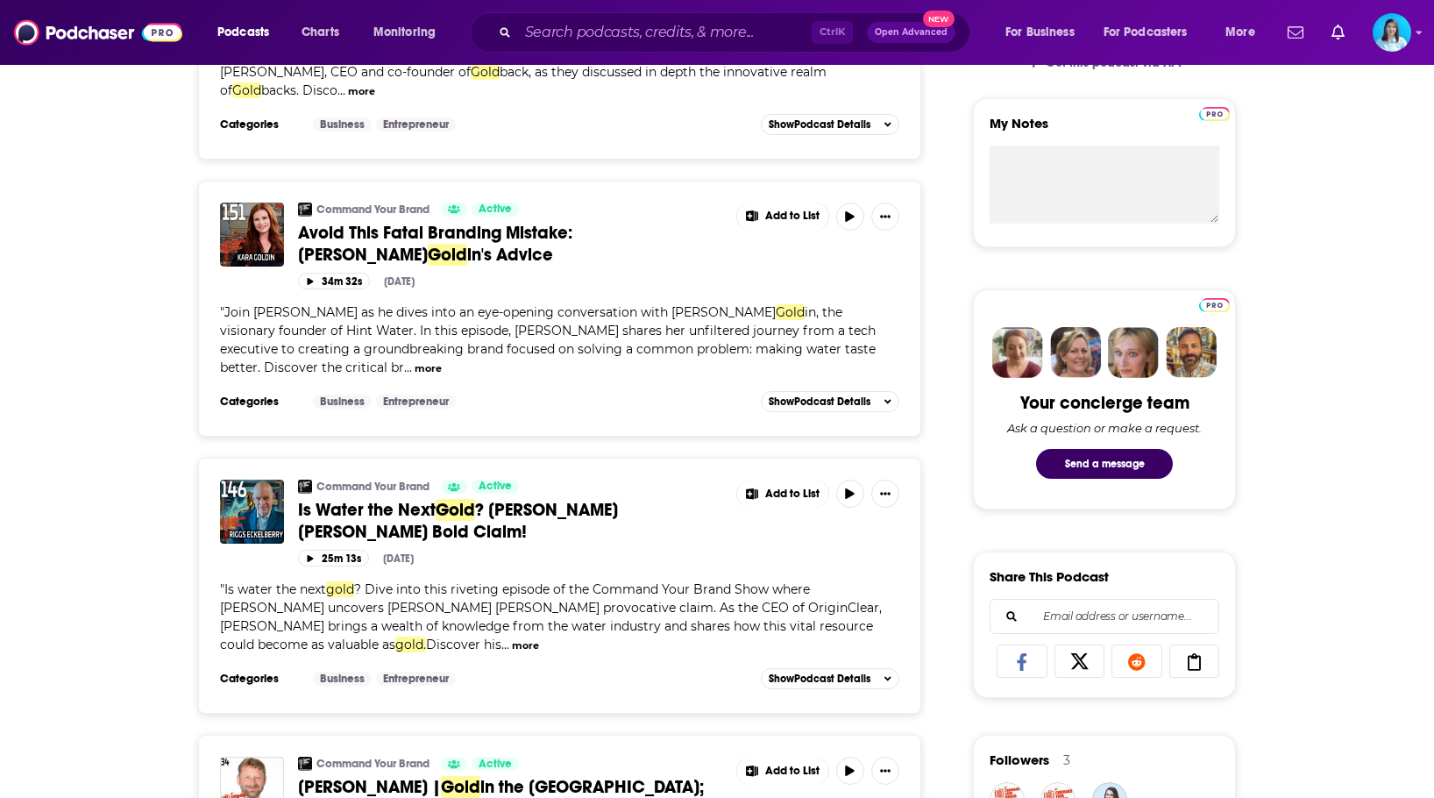
scroll to position [614, 0]
click at [655, 25] on input "Search podcasts, credits, & more..." at bounding box center [665, 32] width 294 height 28
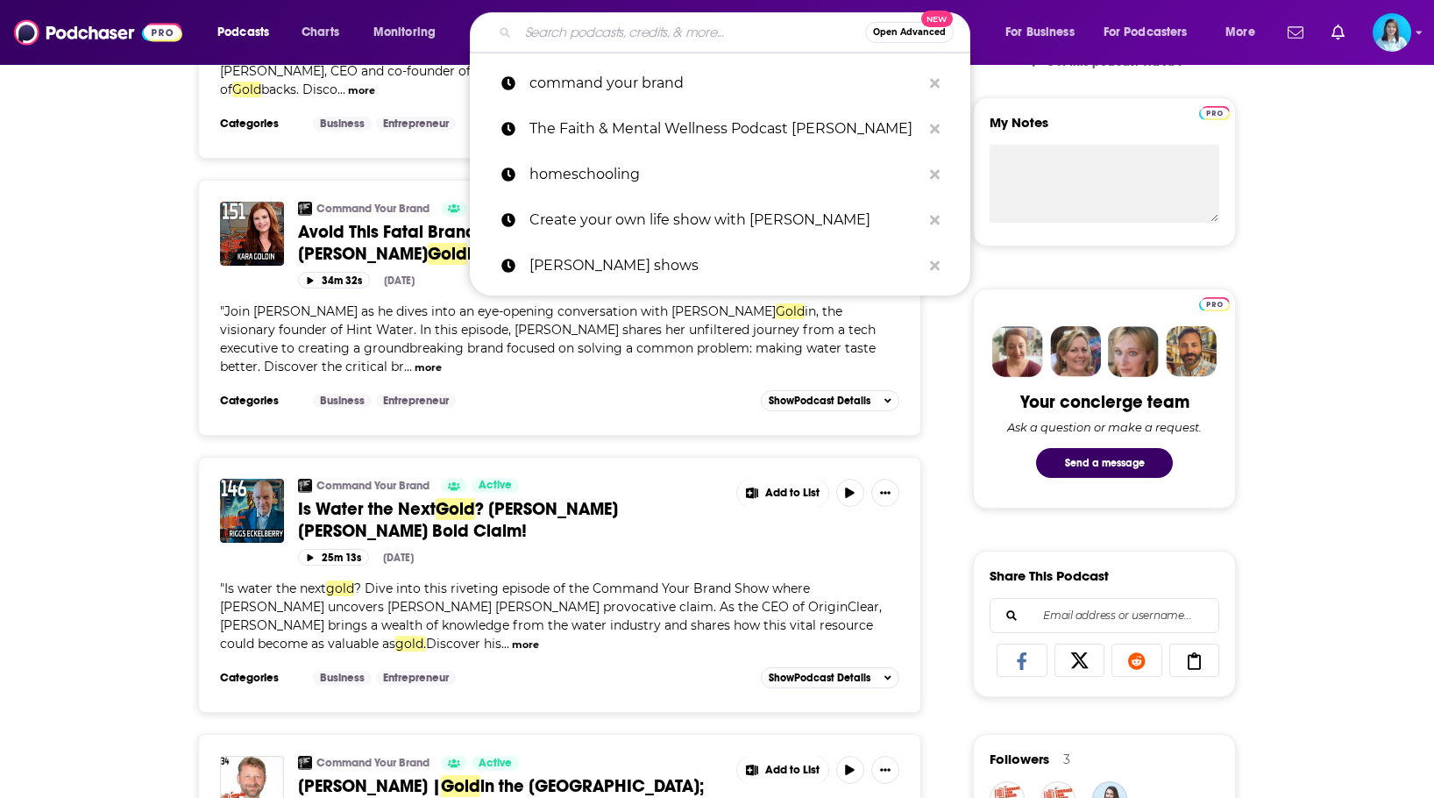
paste input "money money money"
type input "money money money"
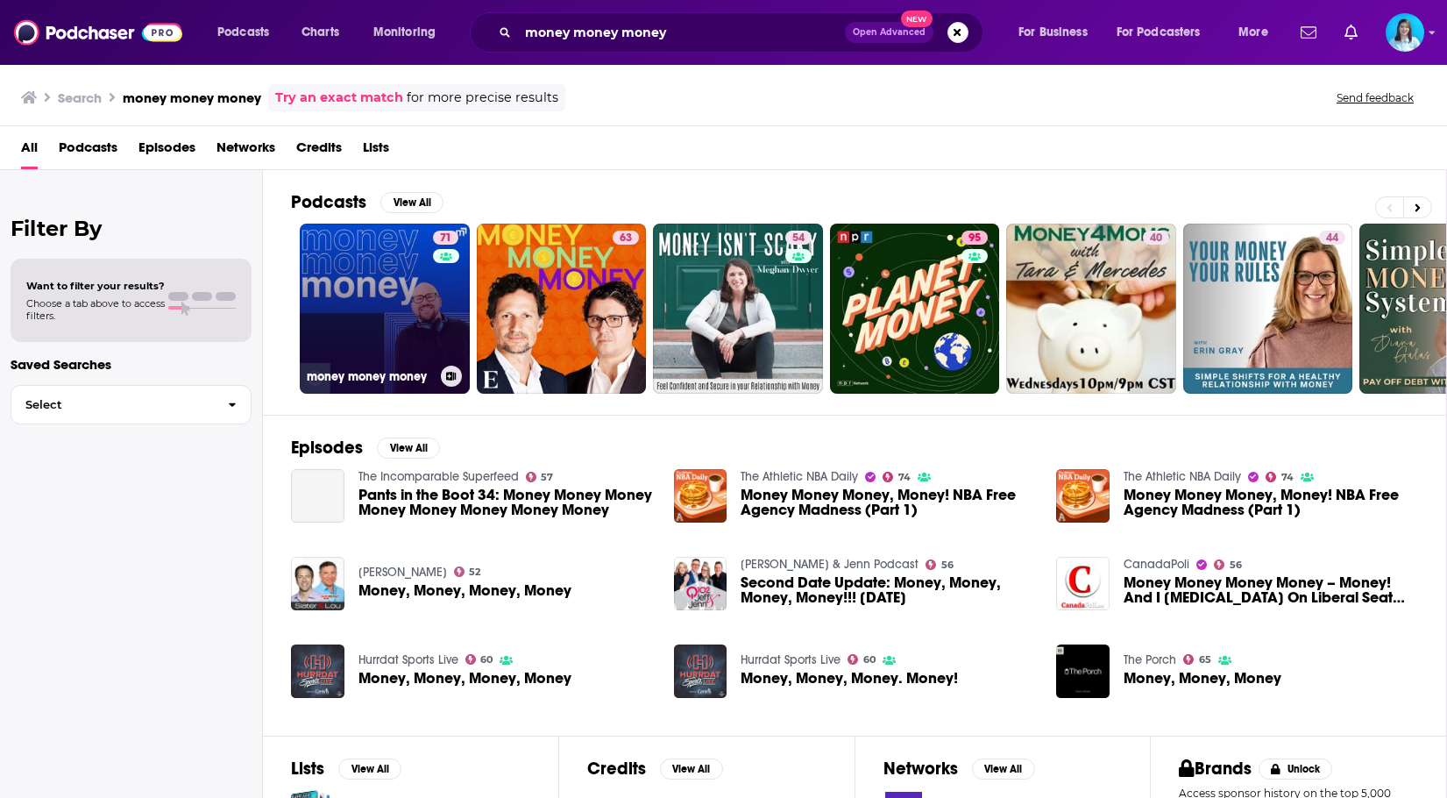
click at [374, 302] on link "71 money money money" at bounding box center [385, 309] width 170 height 170
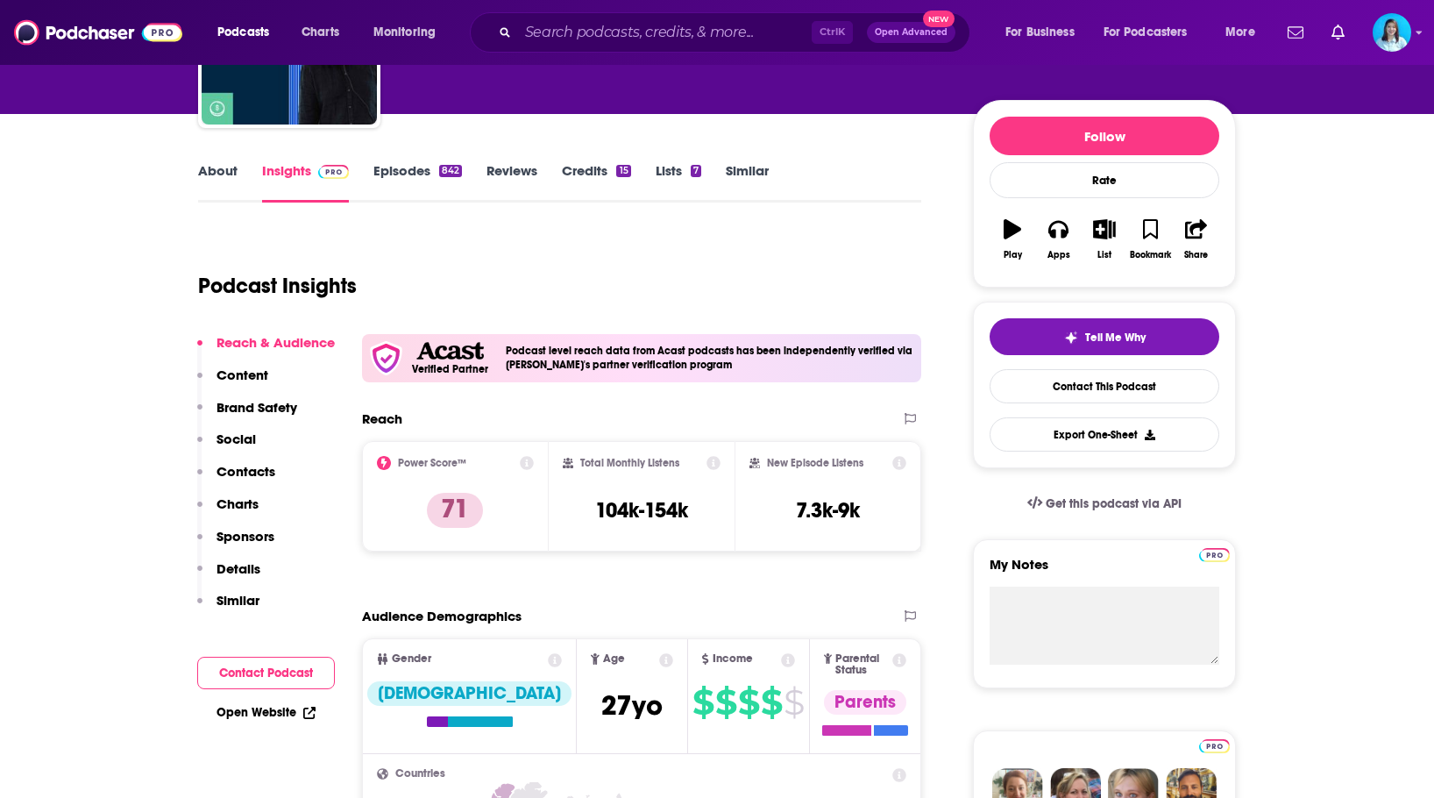
scroll to position [88, 0]
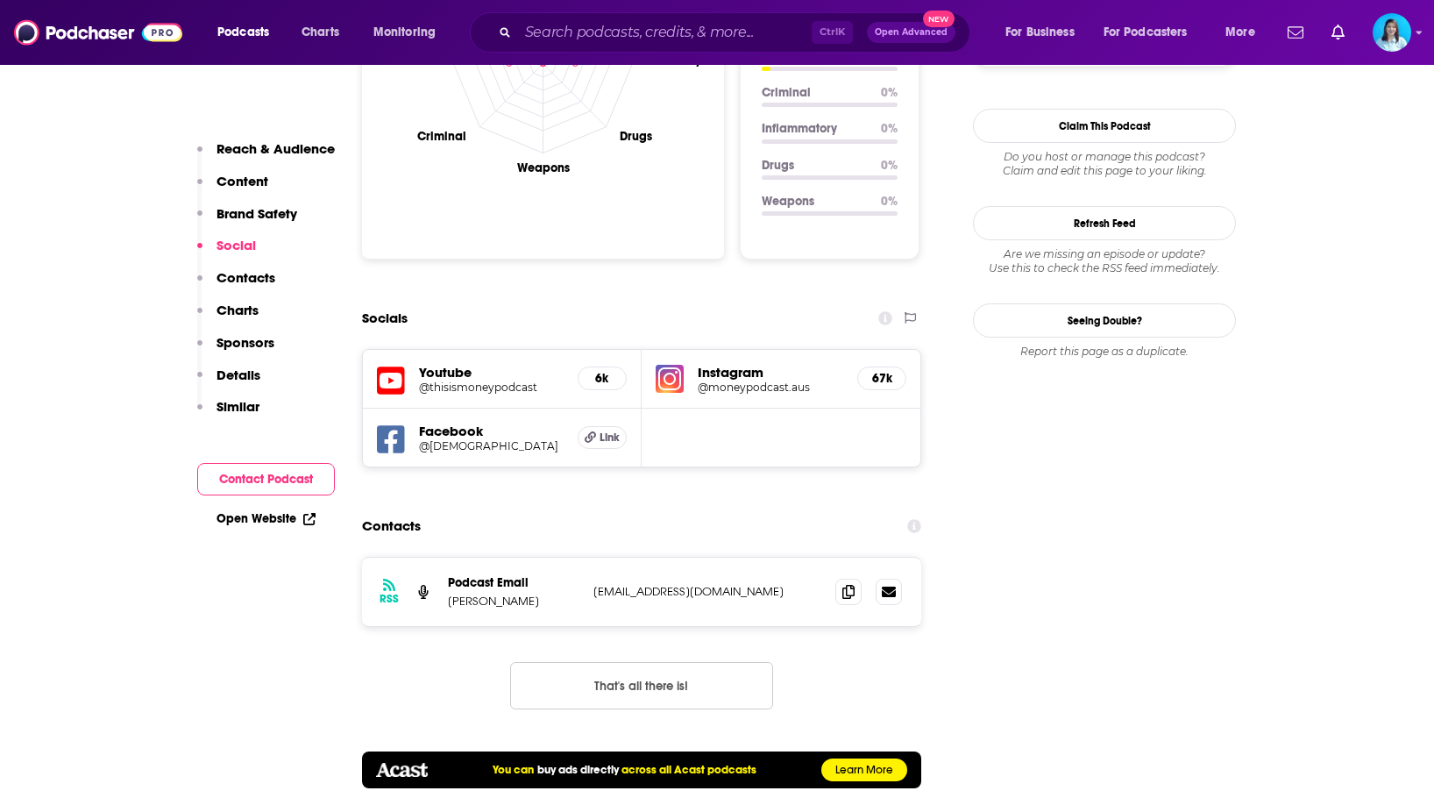
click at [278, 486] on button "Contact Podcast" at bounding box center [266, 479] width 138 height 32
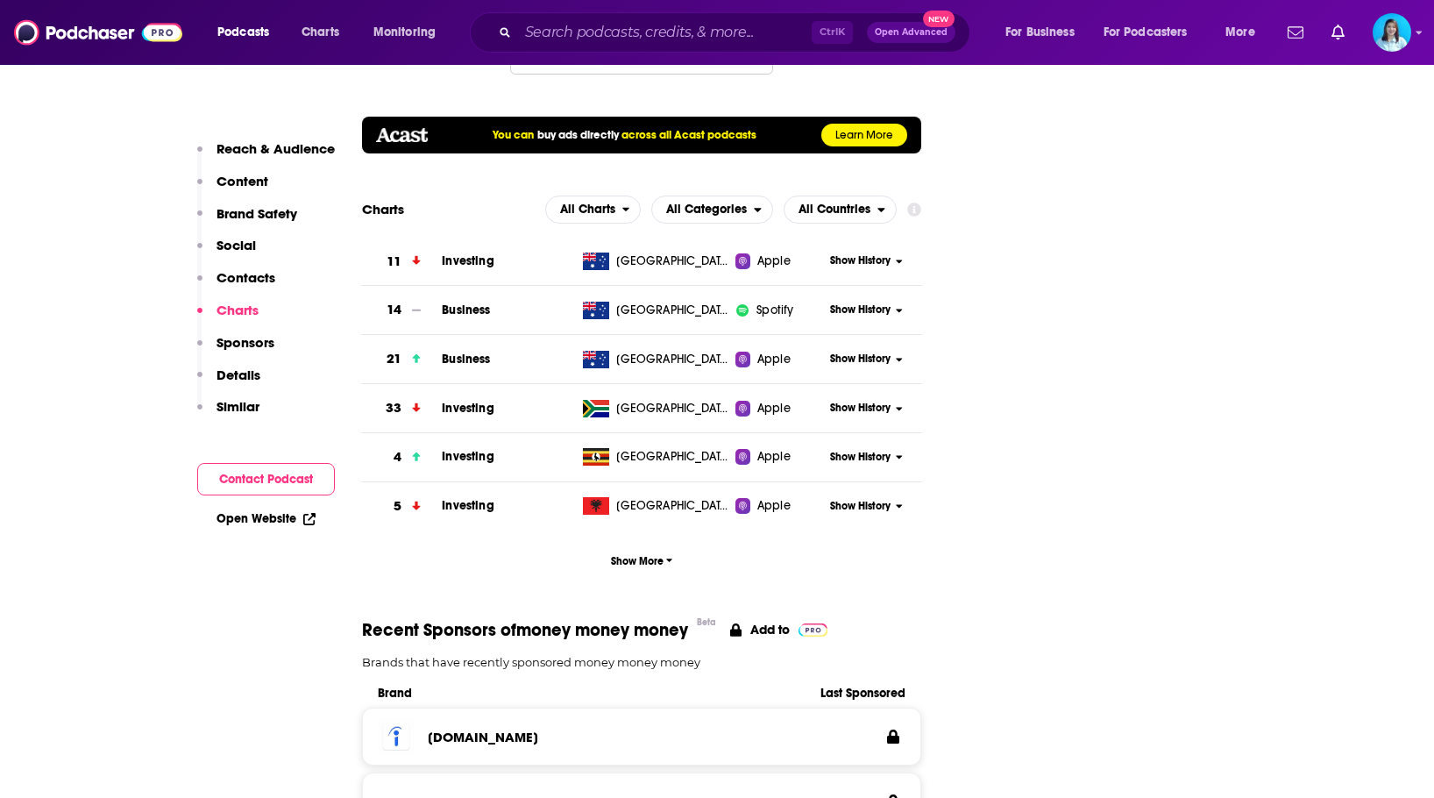
scroll to position [2037, 0]
